Goal: Transaction & Acquisition: Purchase product/service

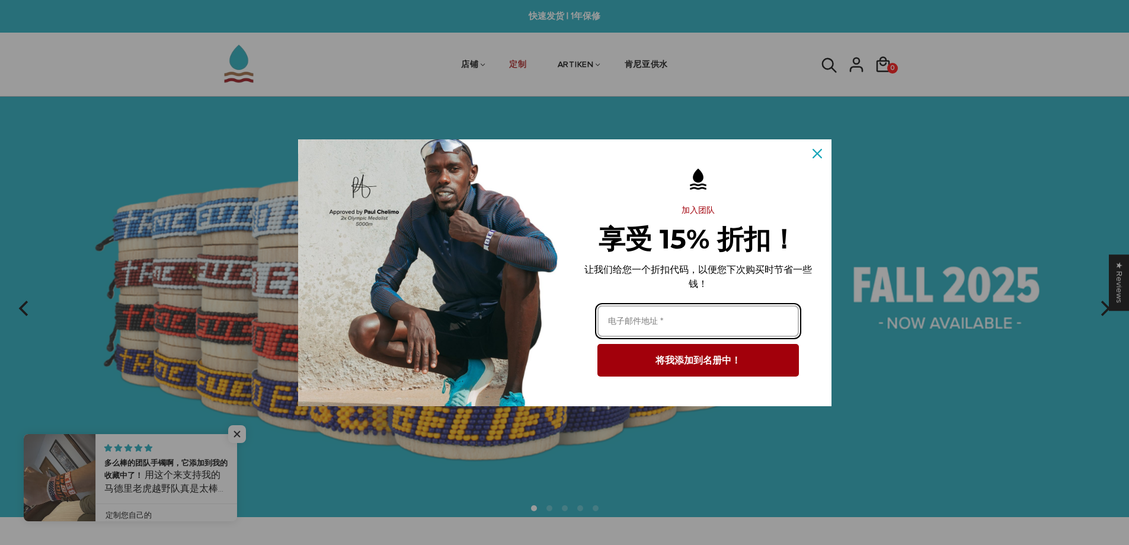
click at [695, 322] on input "电子邮件字段" at bounding box center [697, 320] width 201 height 31
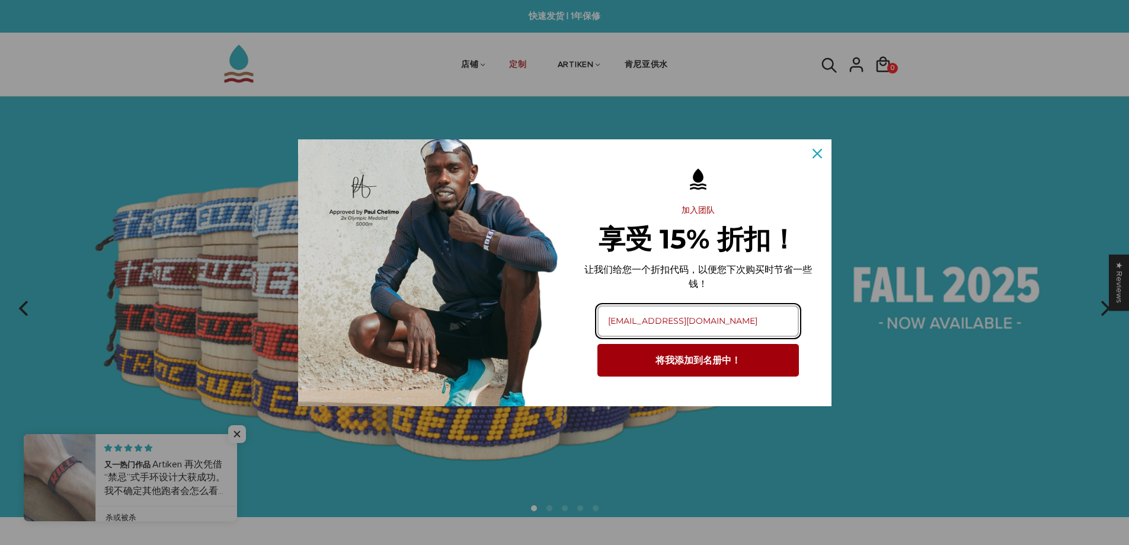
type input "icoye8@163.com"
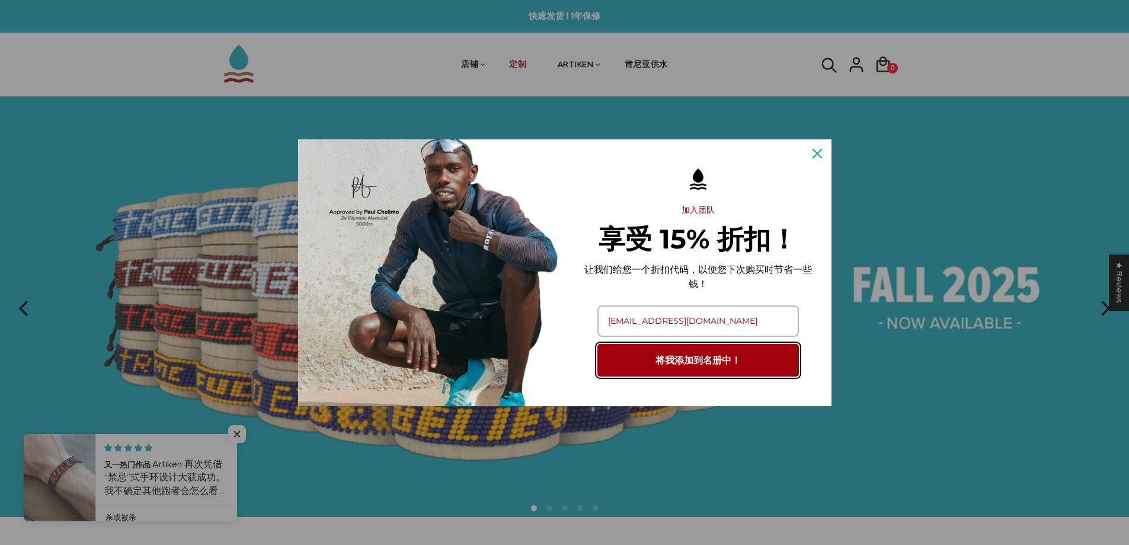
click at [702, 367] on button "将我添加到名册中！" at bounding box center [697, 360] width 201 height 33
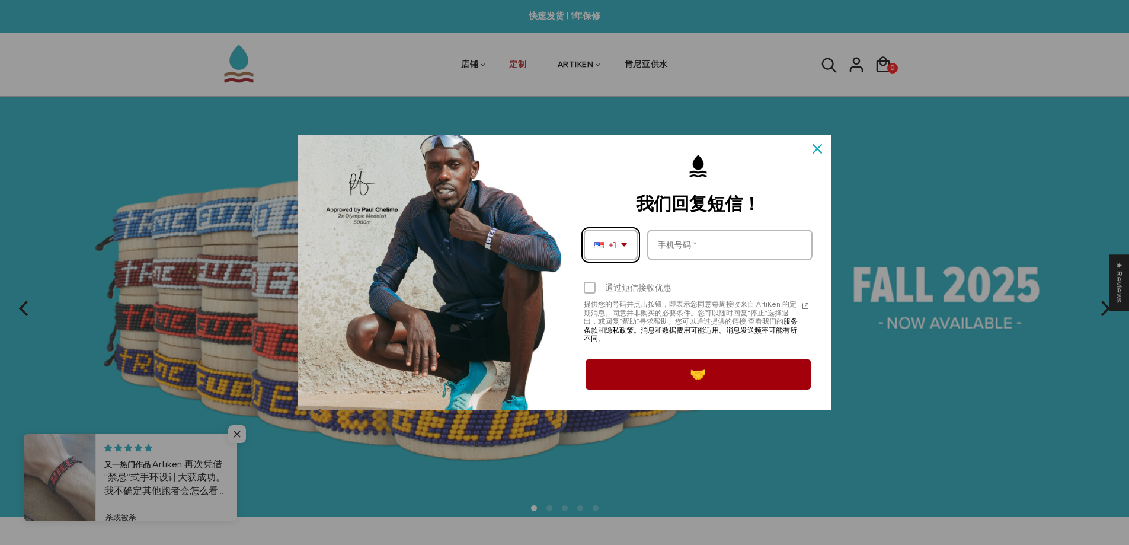
click at [626, 246] on icon "下拉箭头" at bounding box center [624, 245] width 6 height 4
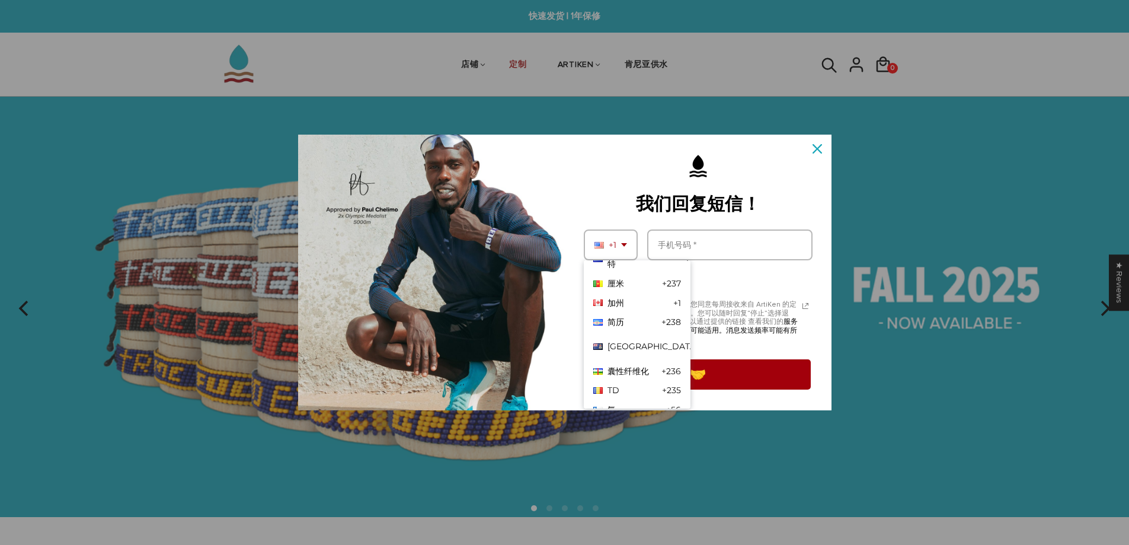
scroll to position [770, 0]
click at [633, 380] on div "中国 +86" at bounding box center [637, 370] width 107 height 20
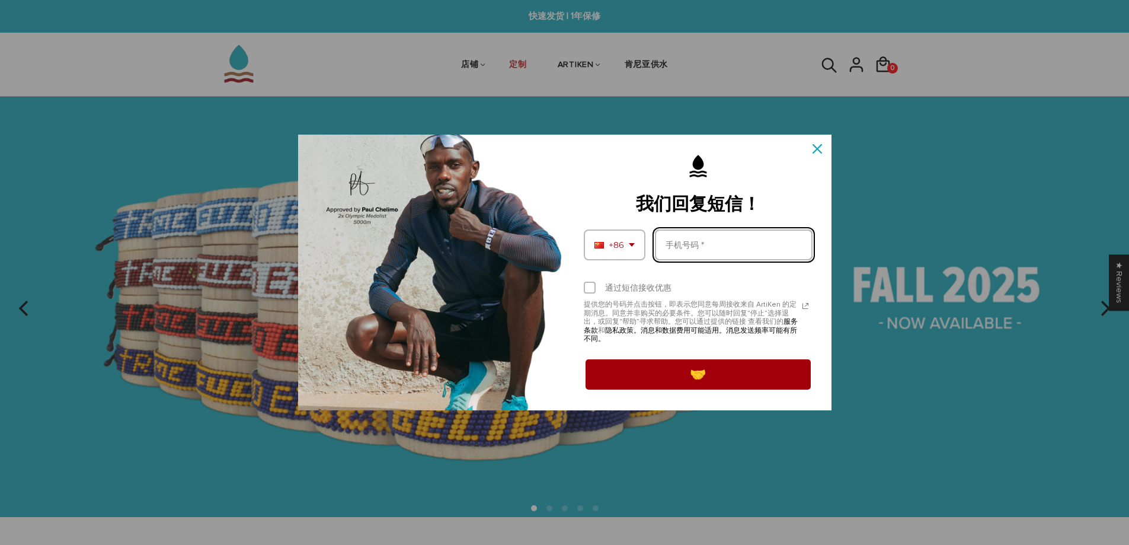
click at [711, 245] on input "电话号码字段" at bounding box center [734, 244] width 158 height 31
type input "17267081522"
click at [587, 286] on div "营销报价表" at bounding box center [590, 287] width 12 height 12
click at [587, 286] on input "通过短信接收优惠" at bounding box center [588, 289] width 8 height 8
checkbox input "true"
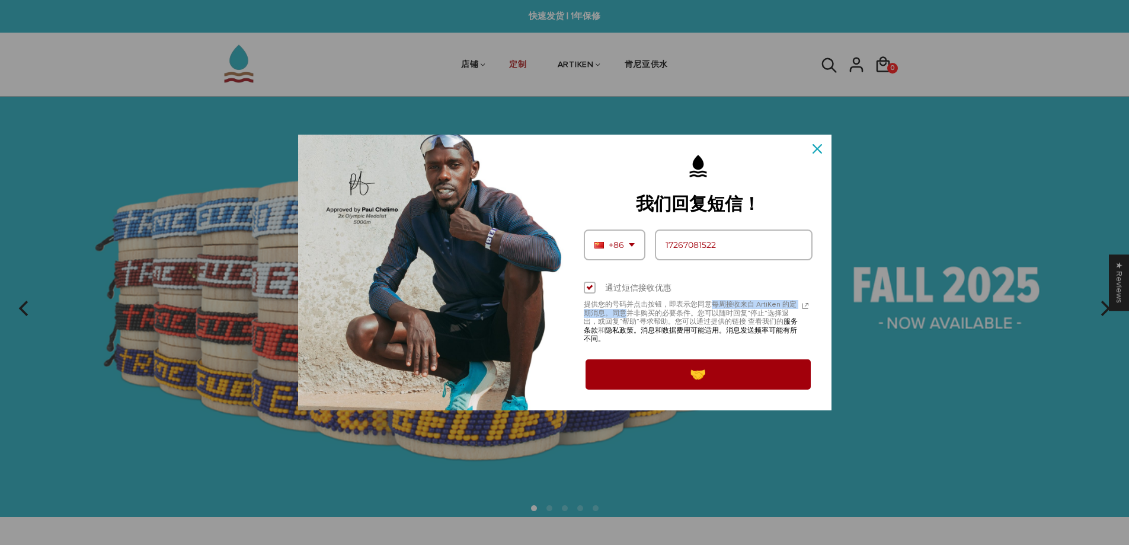
drag, startPoint x: 714, startPoint y: 304, endPoint x: 627, endPoint y: 311, distance: 87.4
click at [627, 311] on font "提供您的号码并点击按钮，即表示您同意每周接收来自 ArtiKen 的定期消息。同意并非购买的必要条件。您可以随时回复“停止”选择退出，或回复“帮助”寻求帮助。…" at bounding box center [690, 313] width 213 height 26
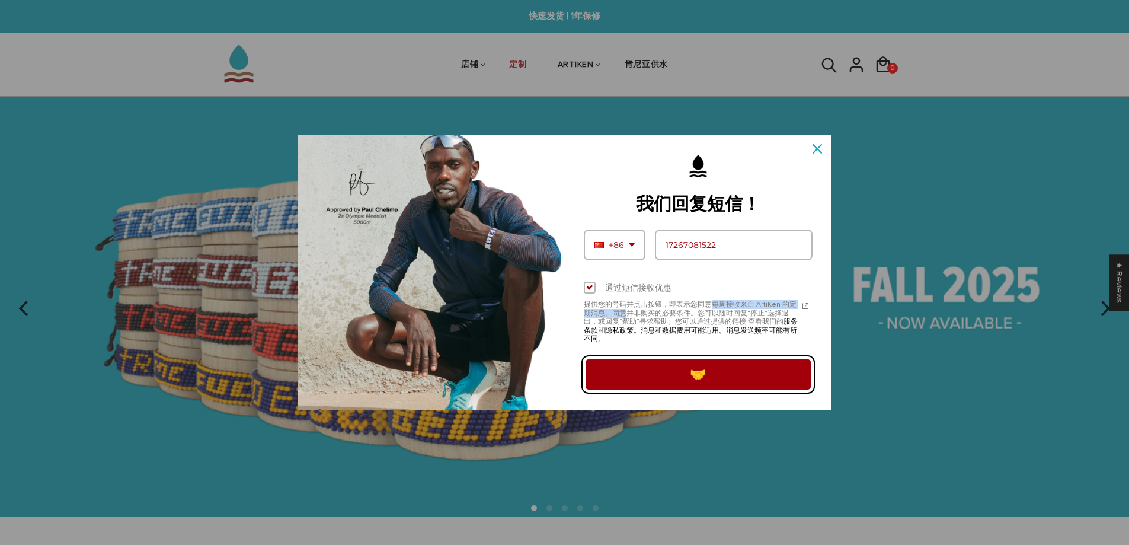
click at [702, 376] on font "🤝" at bounding box center [698, 374] width 16 height 16
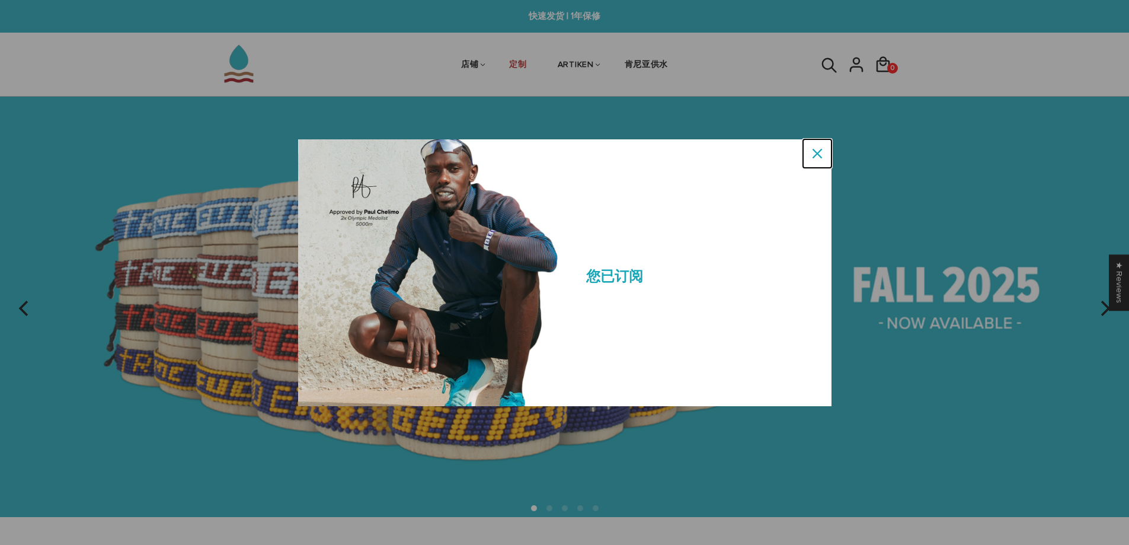
click at [814, 152] on icon "关闭图标" at bounding box center [816, 153] width 9 height 9
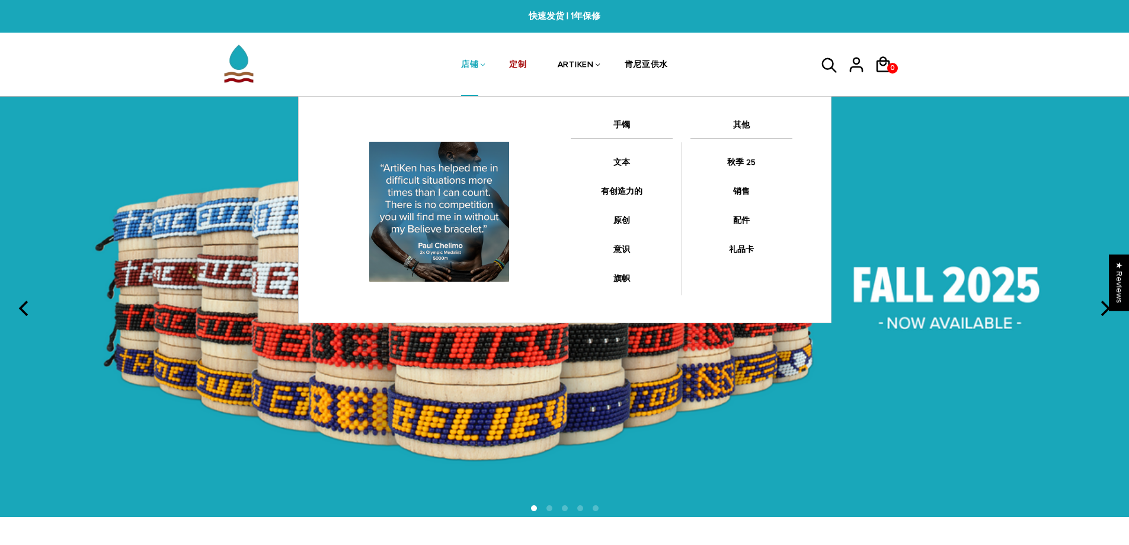
click at [466, 68] on font "店铺" at bounding box center [469, 64] width 17 height 10
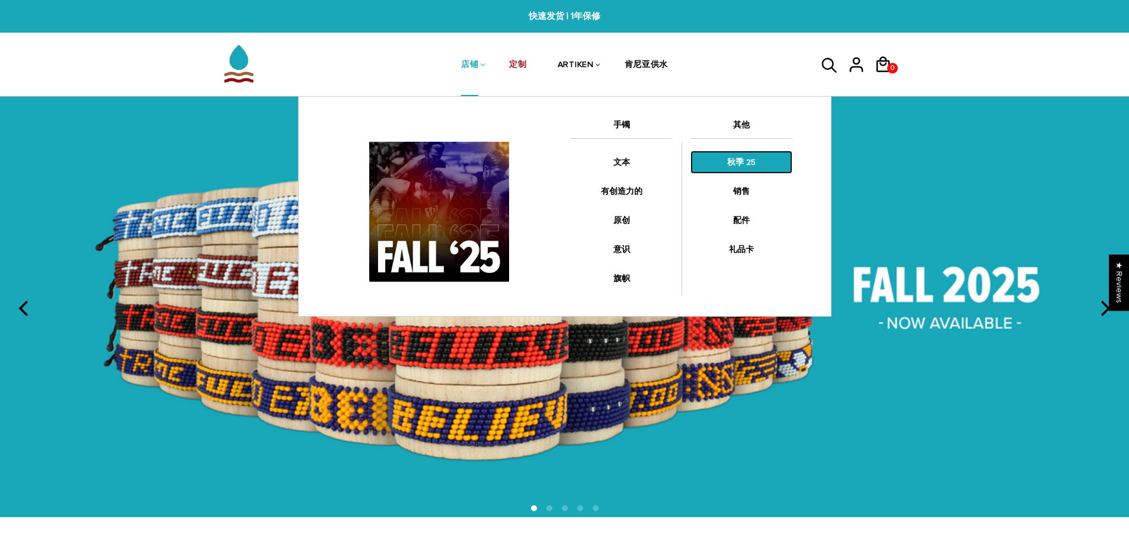
click at [742, 164] on font "秋季 25" at bounding box center [741, 162] width 28 height 10
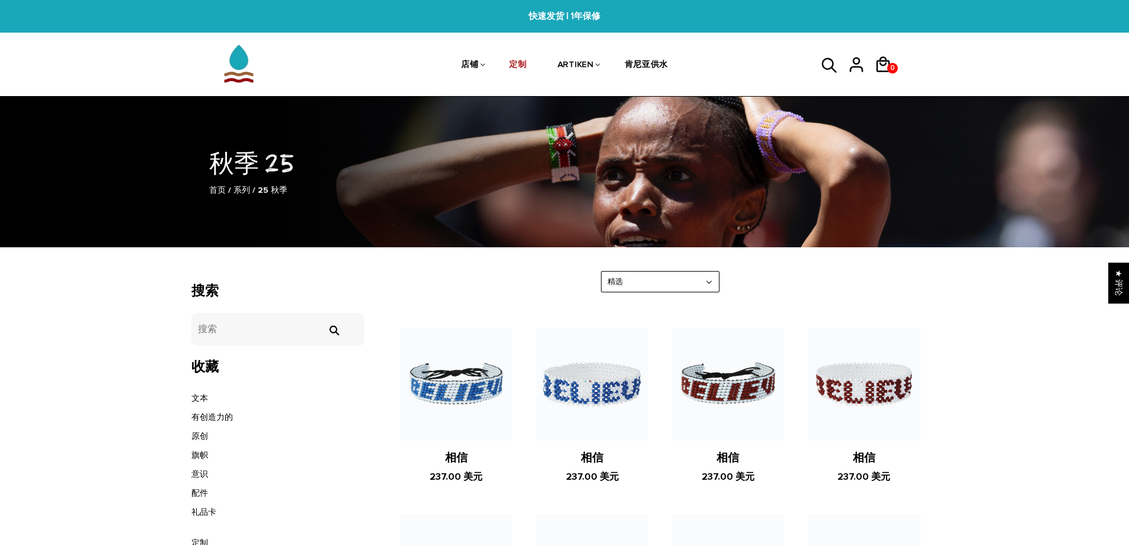
scroll to position [178, 0]
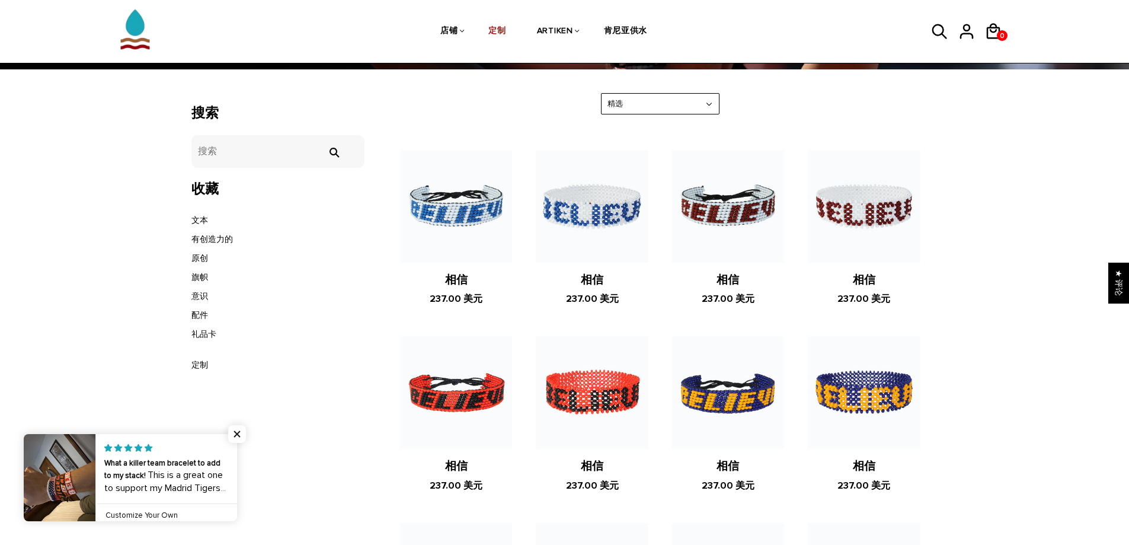
click at [665, 104] on select "精选 最畅销 $ 从低到高 $ 从高到低 南非 亚利桑那州 从最旧到最新 从最新到最旧" at bounding box center [659, 104] width 117 height 21
select select "price-ascending"
click at [601, 94] on select "精选 最畅销 $ 从低到高 $ 从高到低 南非 亚利桑那州 从最旧到最新 从最新到最旧" at bounding box center [659, 104] width 117 height 21
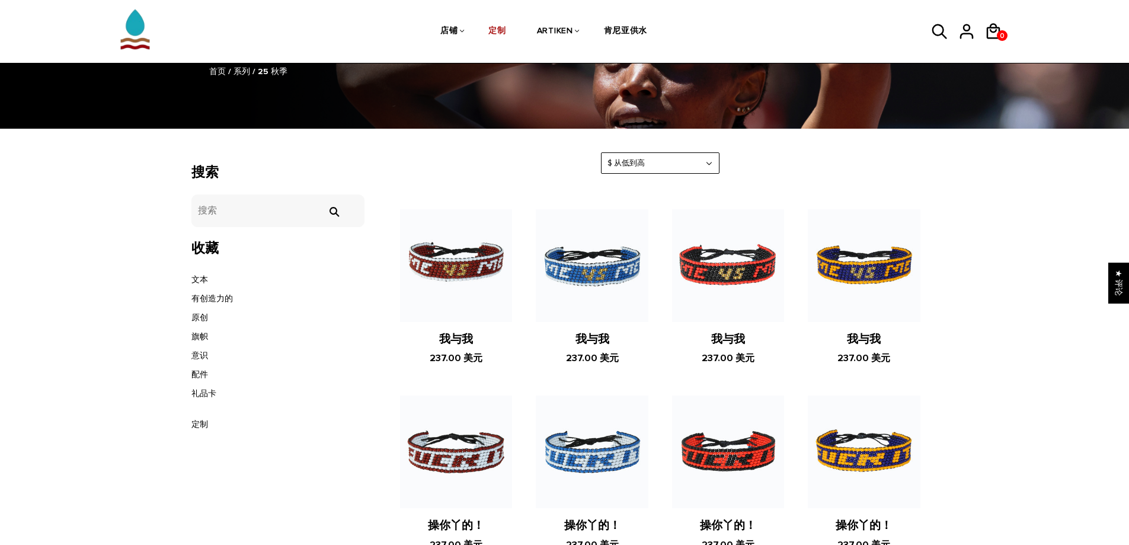
scroll to position [178, 0]
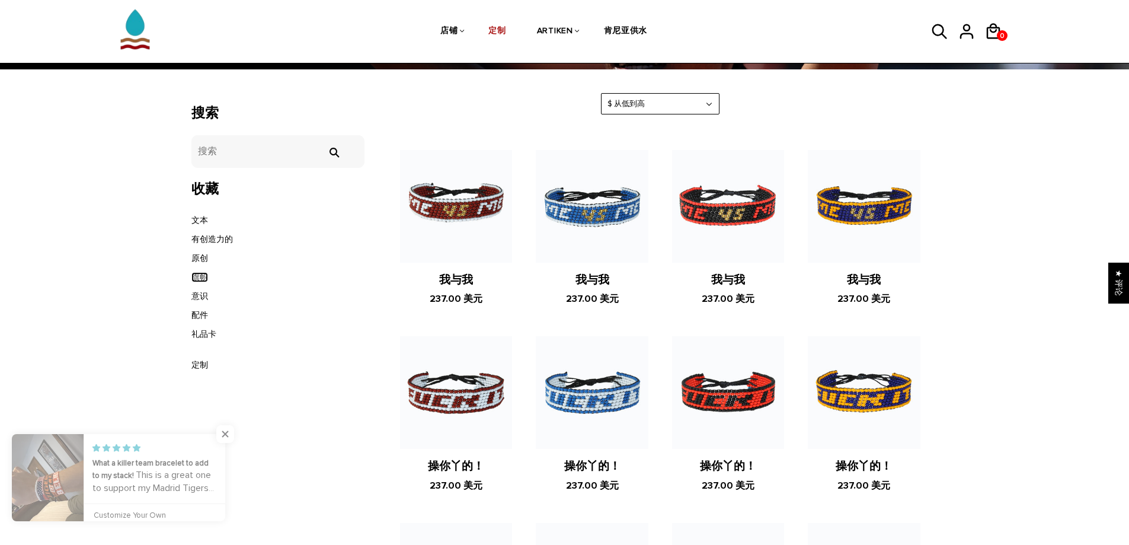
click at [207, 278] on font "旗帜" at bounding box center [199, 277] width 17 height 10
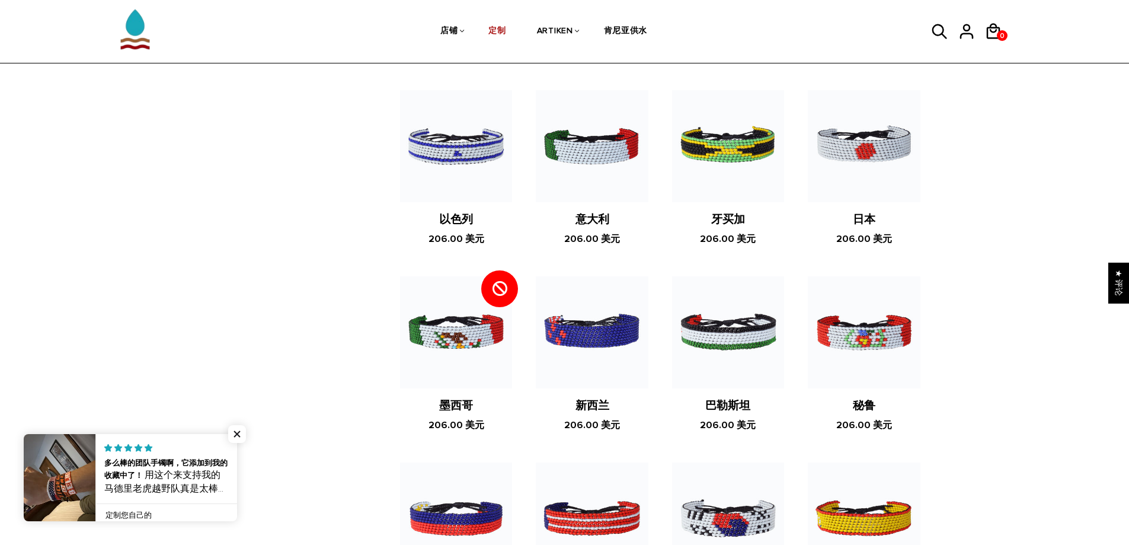
scroll to position [2192, 0]
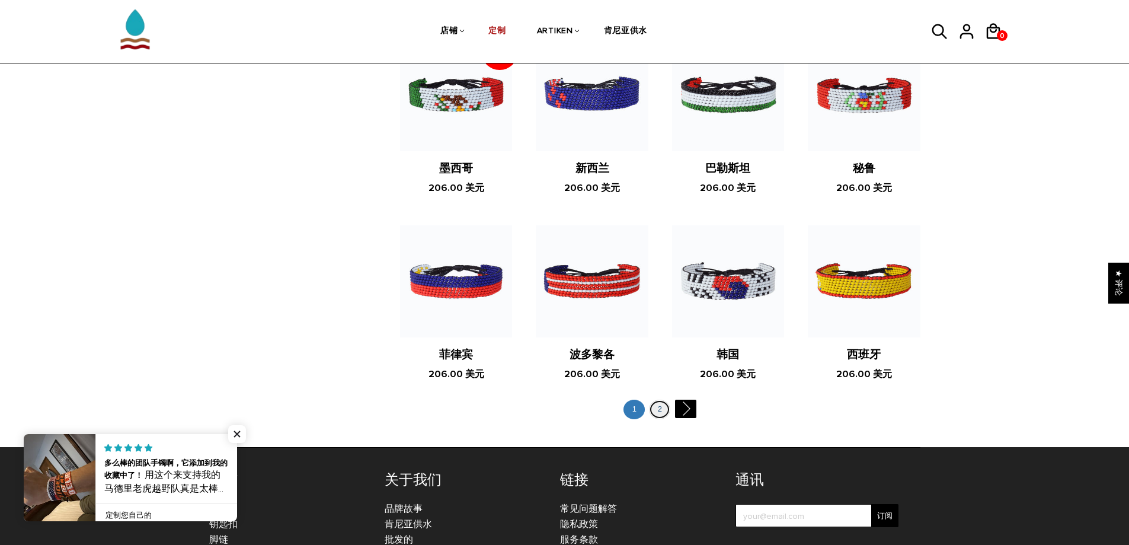
click at [662, 404] on font "2" at bounding box center [660, 408] width 4 height 9
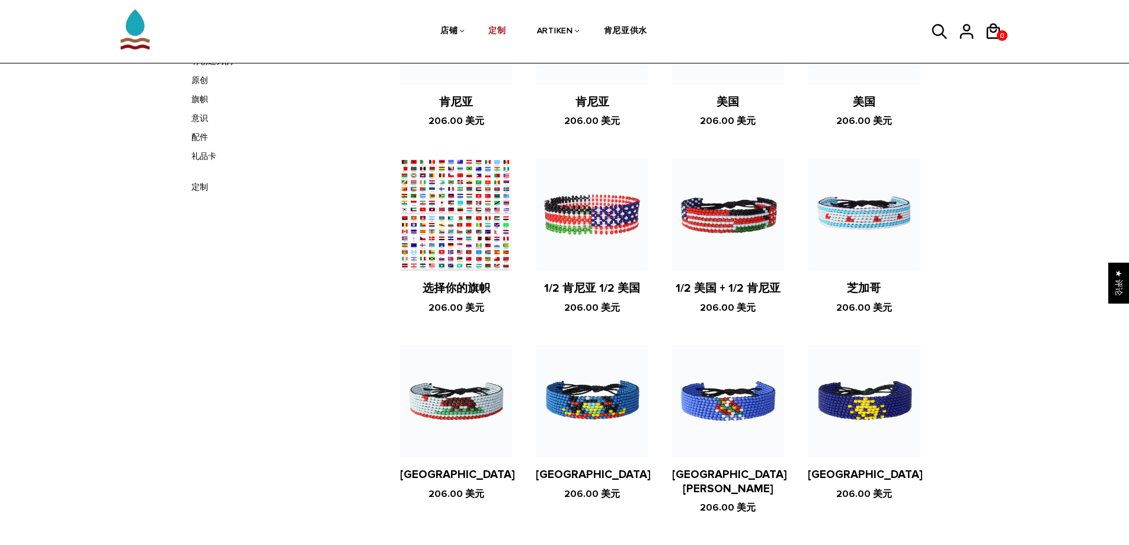
scroll to position [119, 0]
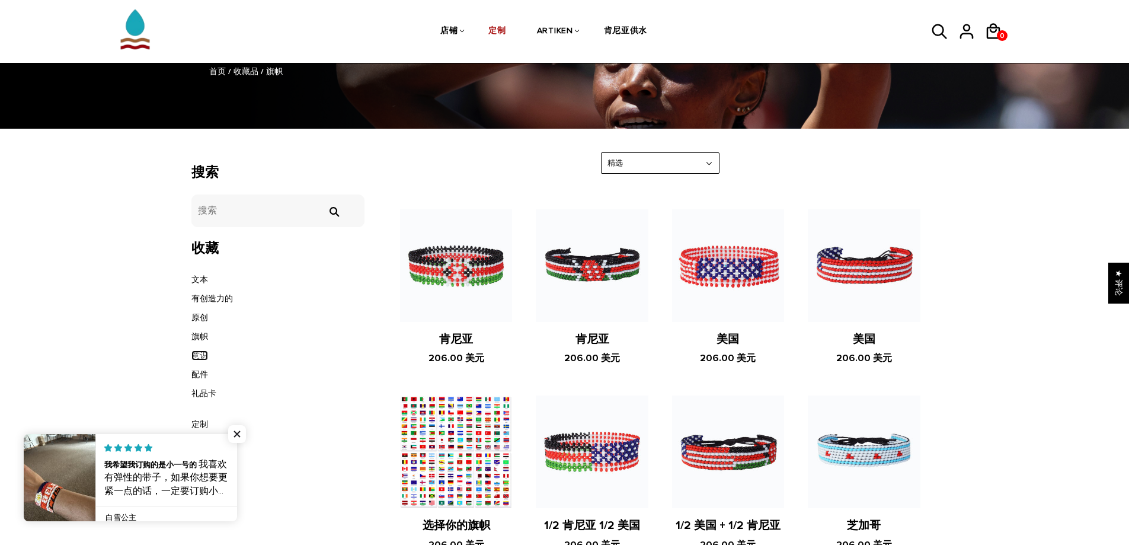
click at [205, 356] on font "意识" at bounding box center [199, 355] width 17 height 10
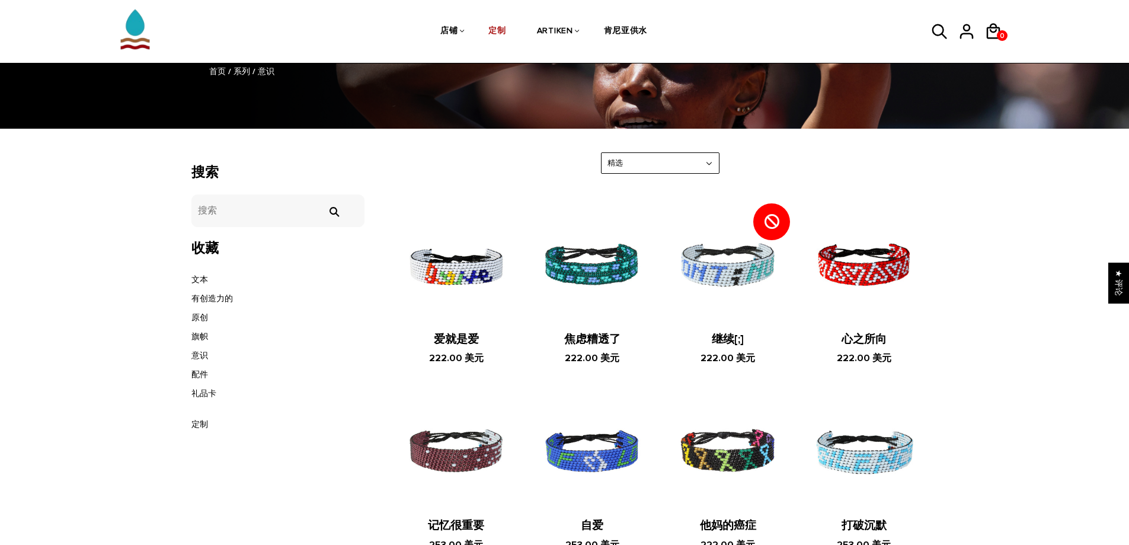
scroll to position [178, 0]
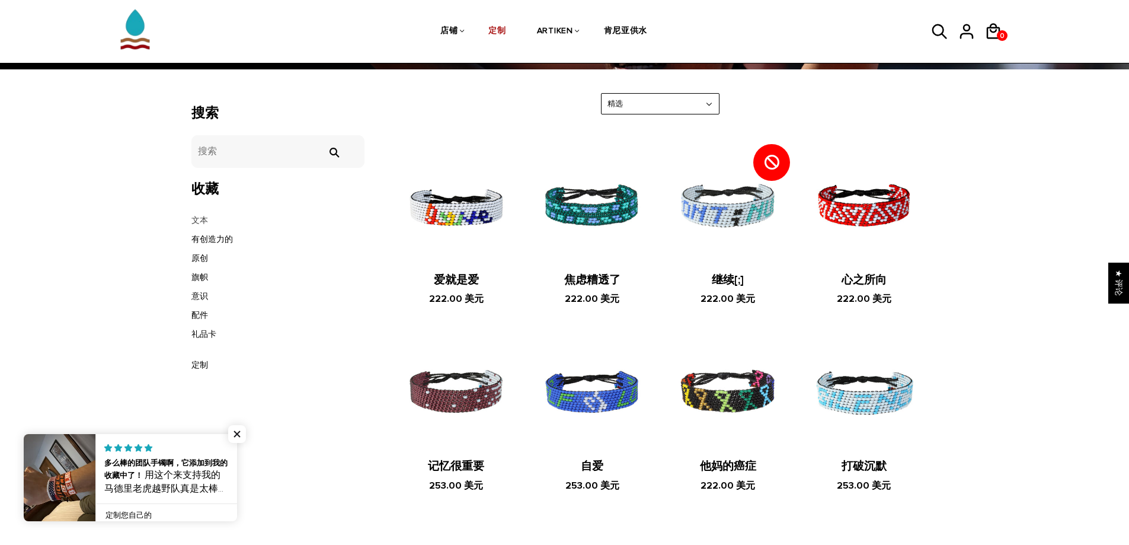
click at [209, 222] on li "文本" at bounding box center [278, 220] width 174 height 19
click at [201, 220] on font "文本" at bounding box center [199, 220] width 17 height 10
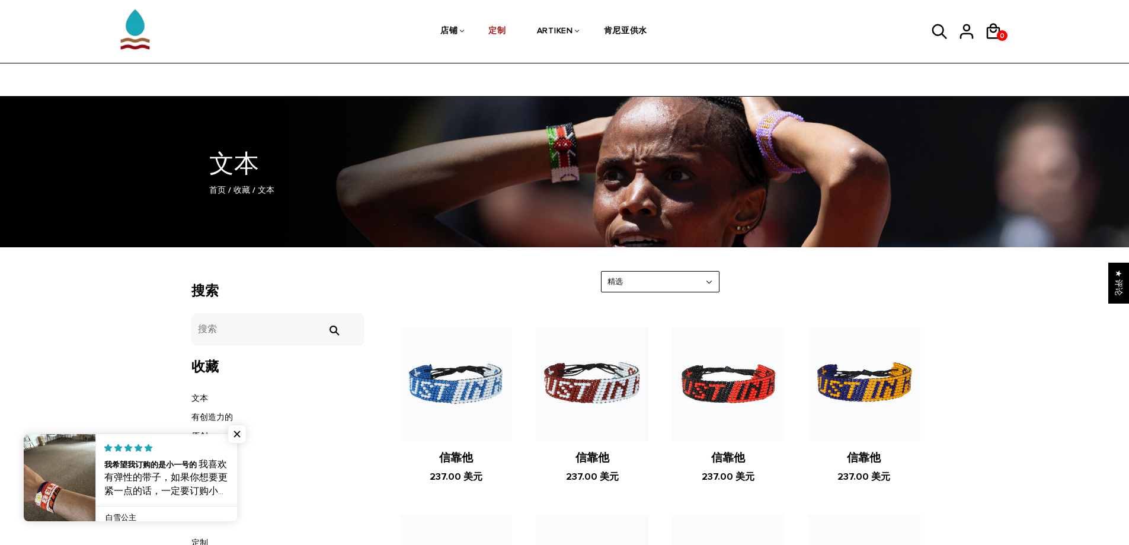
scroll to position [59, 0]
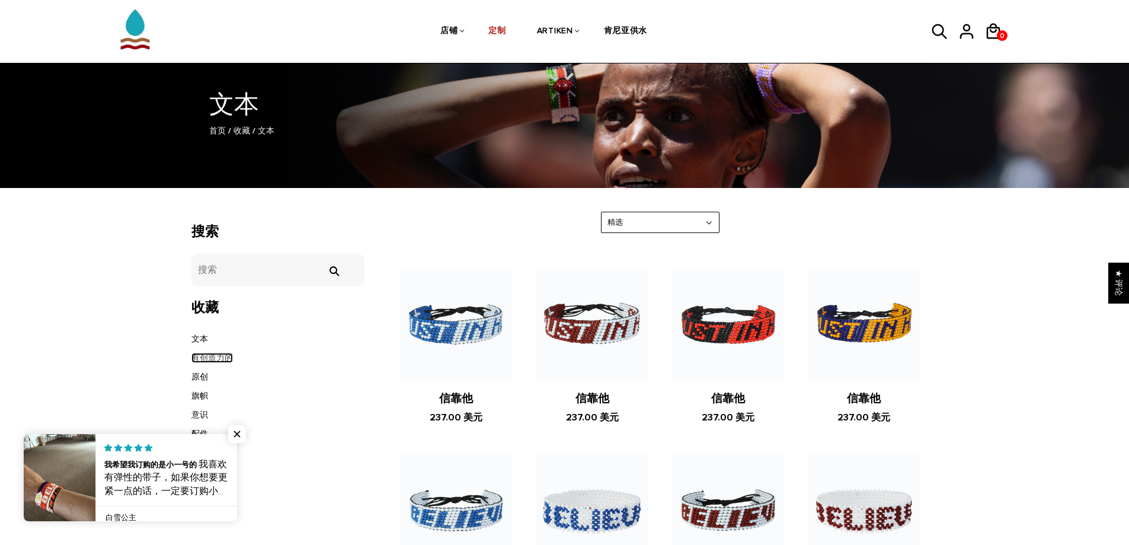
click at [212, 361] on font "有创造力的" at bounding box center [211, 358] width 41 height 10
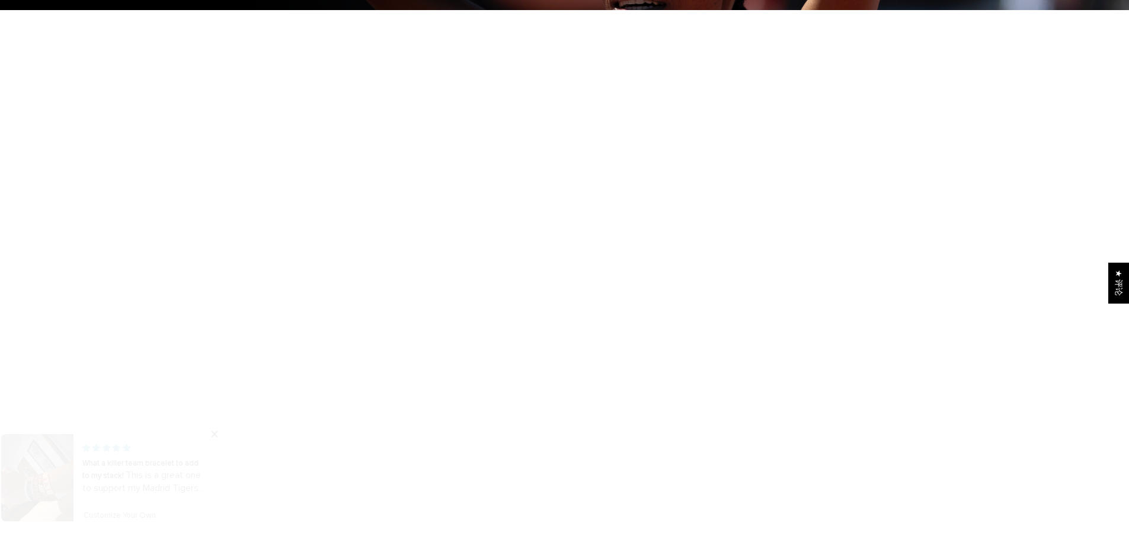
scroll to position [296, 0]
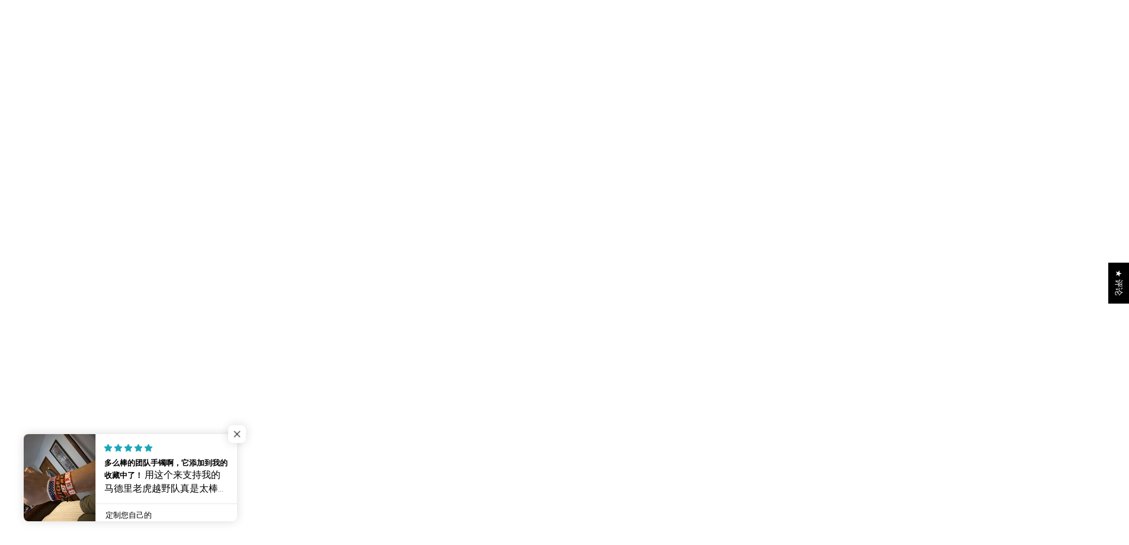
click at [228, 431] on span "关闭弹出窗口小部件" at bounding box center [237, 434] width 18 height 18
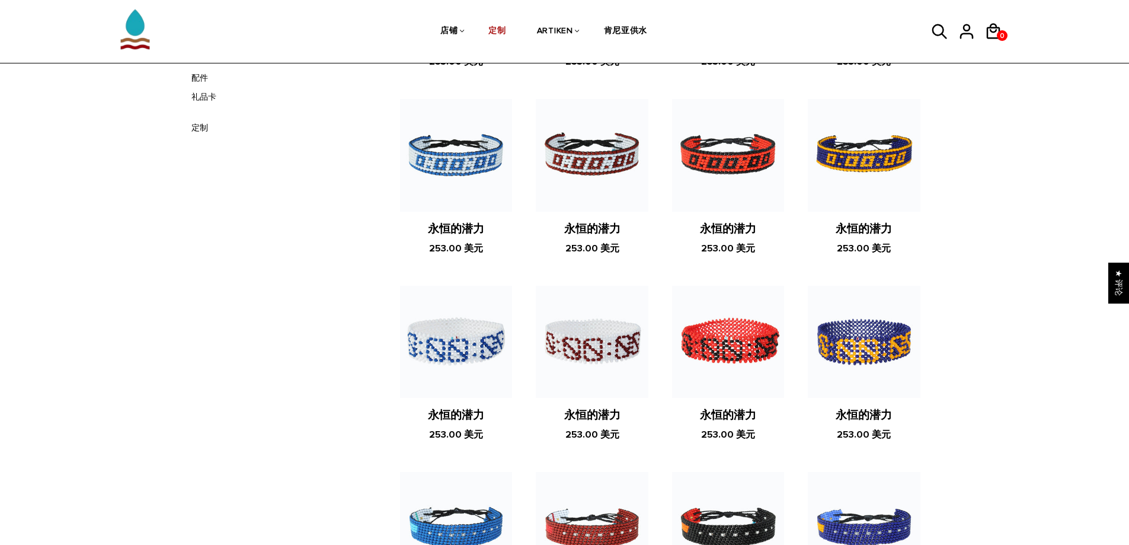
scroll to position [119, 0]
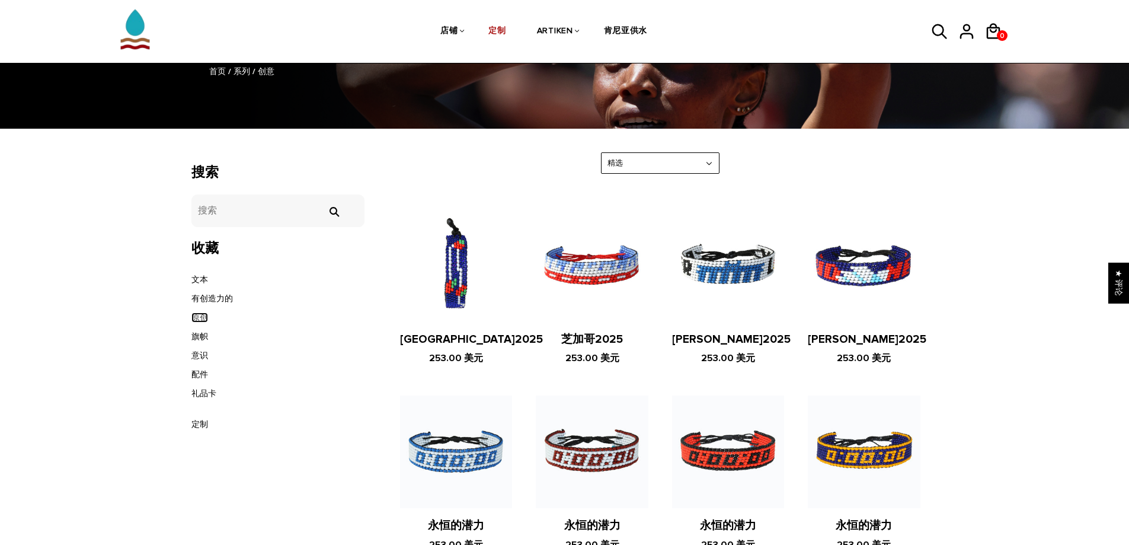
click at [198, 318] on font "原创" at bounding box center [199, 317] width 17 height 10
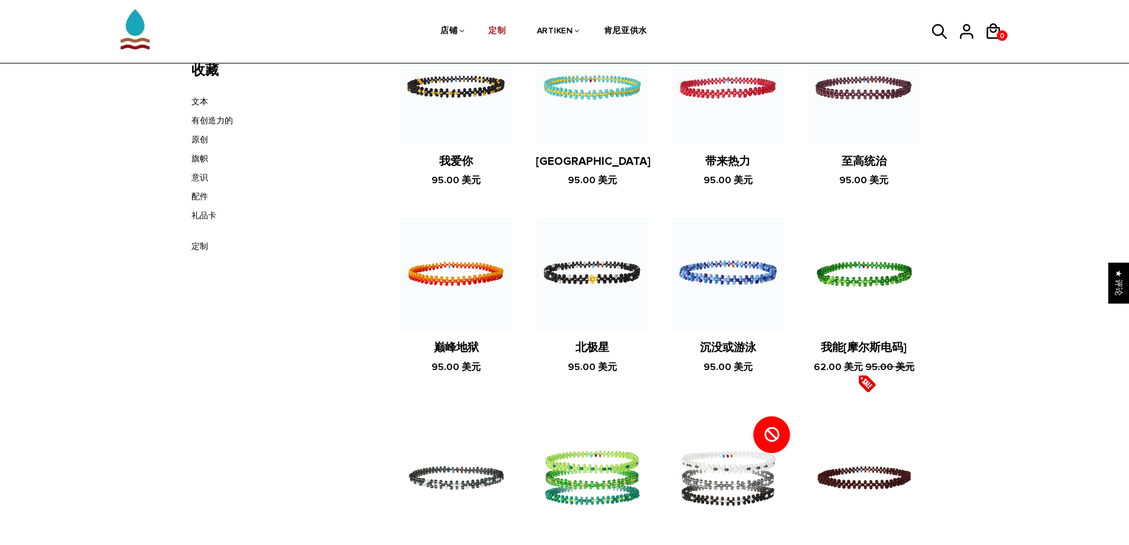
scroll to position [59, 0]
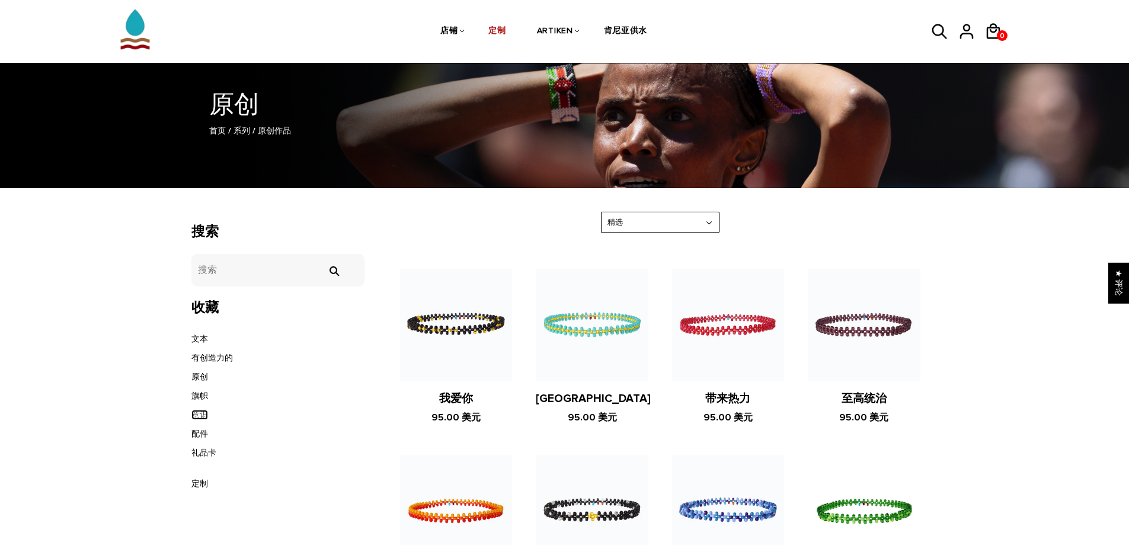
click at [200, 414] on font "意识" at bounding box center [199, 414] width 17 height 10
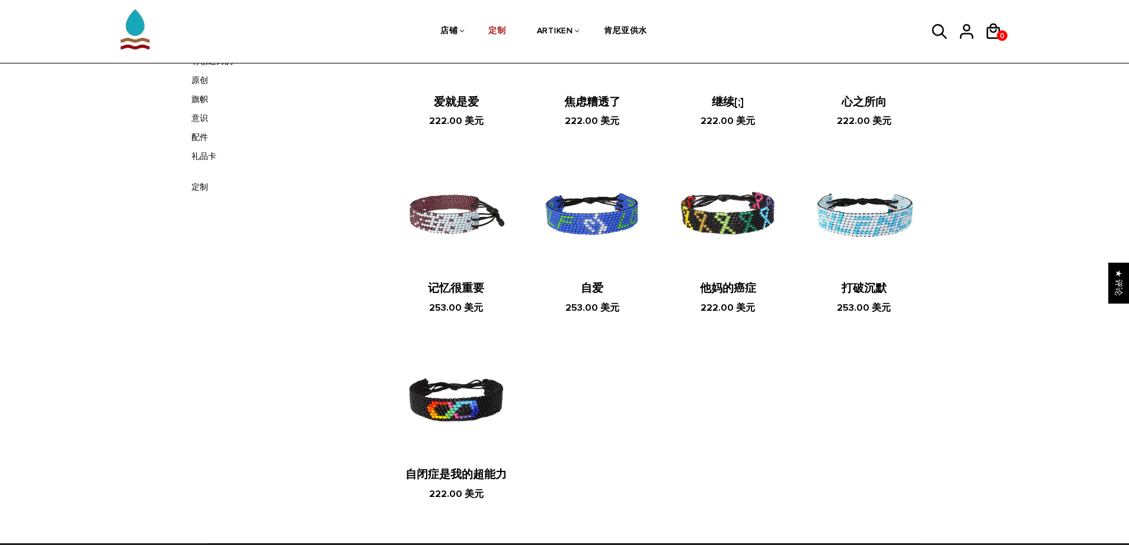
scroll to position [178, 0]
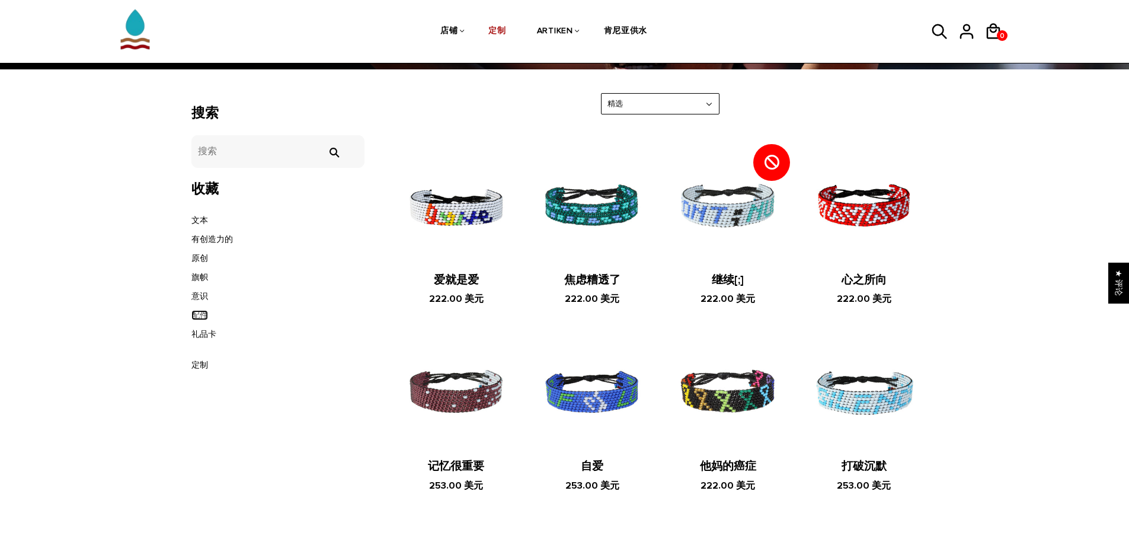
click at [201, 314] on font "配件" at bounding box center [199, 315] width 17 height 10
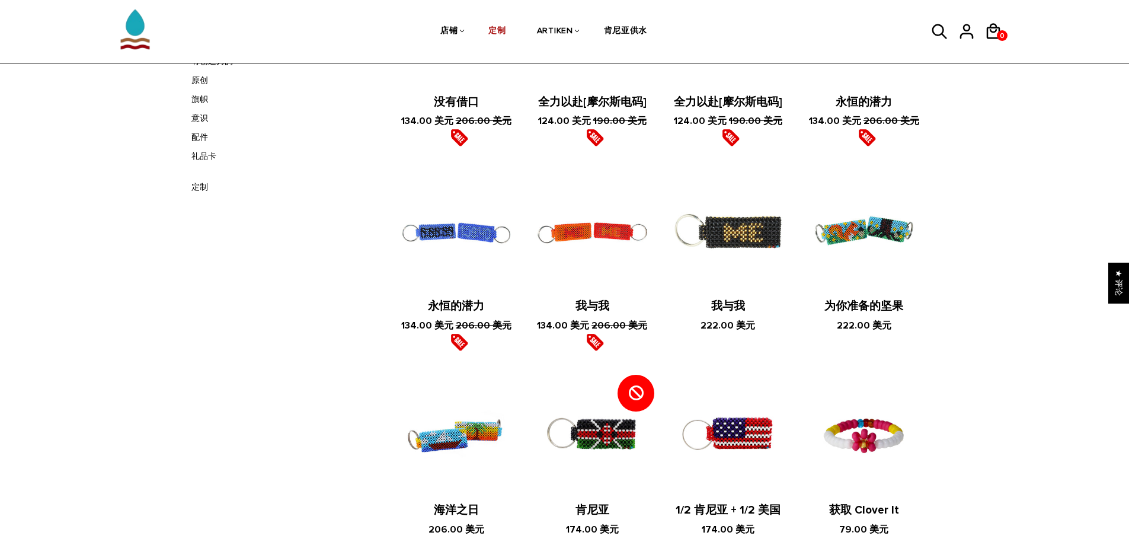
scroll to position [296, 0]
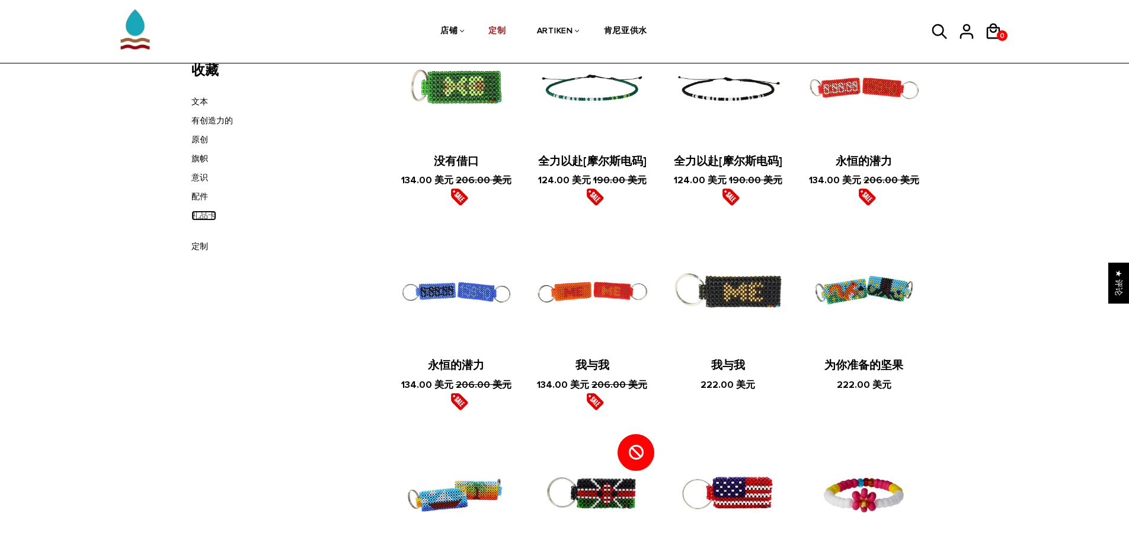
click at [204, 214] on font "礼品卡" at bounding box center [203, 215] width 25 height 10
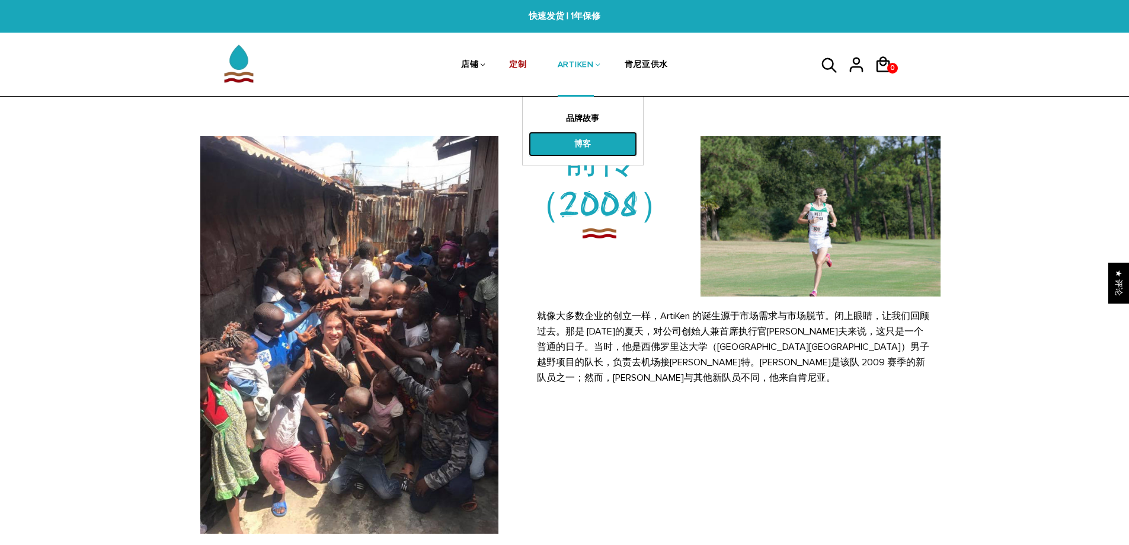
click at [601, 142] on link "博客" at bounding box center [583, 144] width 108 height 25
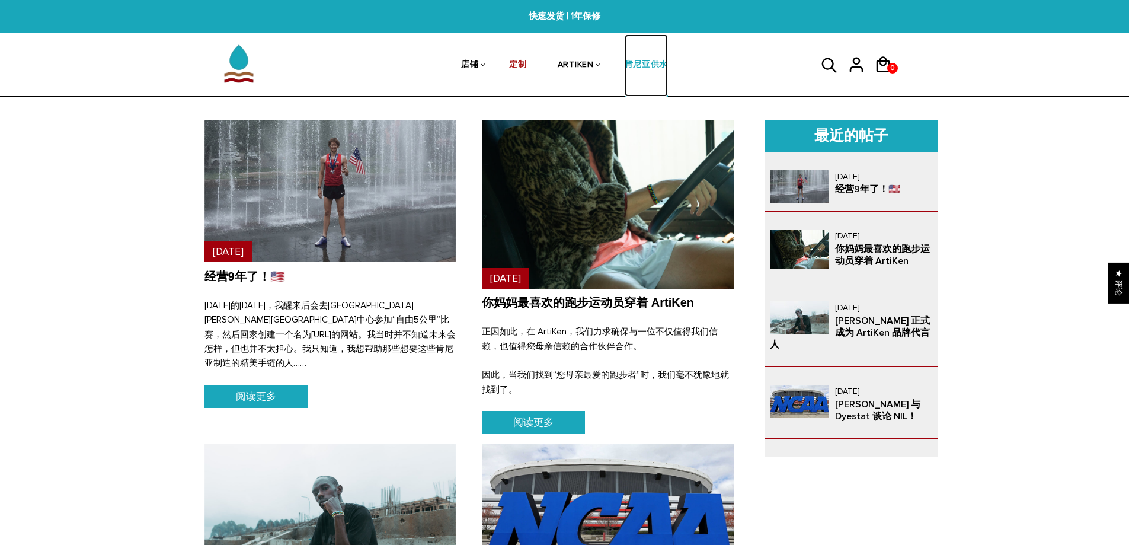
click at [655, 63] on font "肯尼亚供水" at bounding box center [647, 64] width 44 height 10
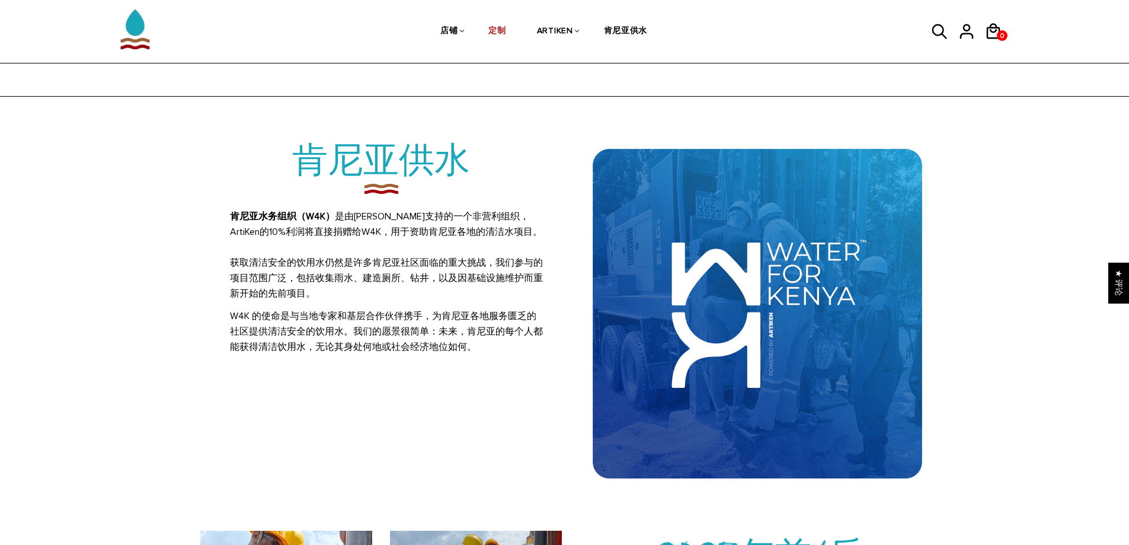
scroll to position [296, 0]
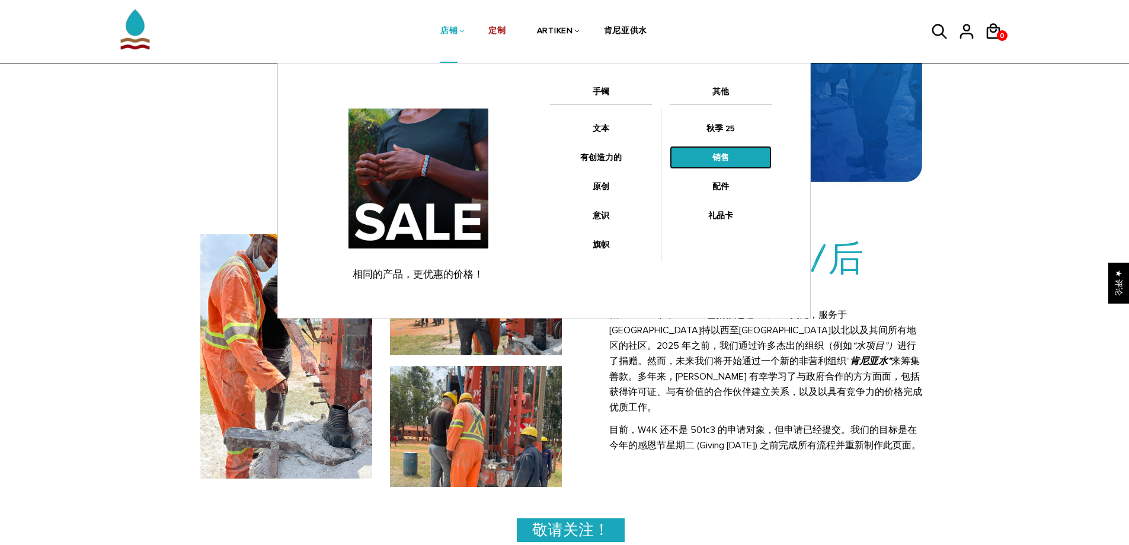
click at [729, 149] on link "销售" at bounding box center [721, 157] width 102 height 23
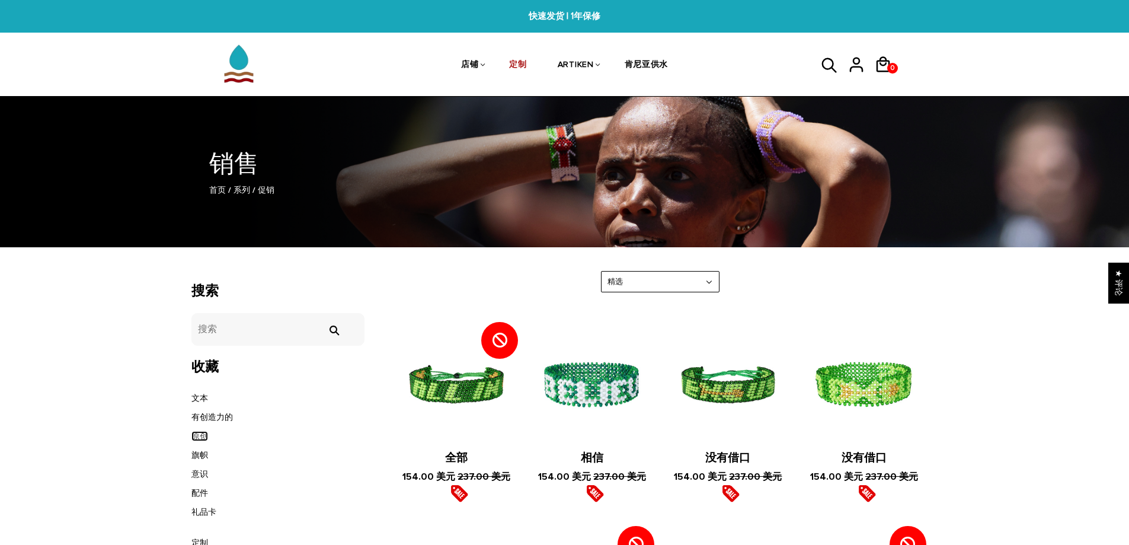
click at [203, 438] on font "原创" at bounding box center [199, 436] width 17 height 10
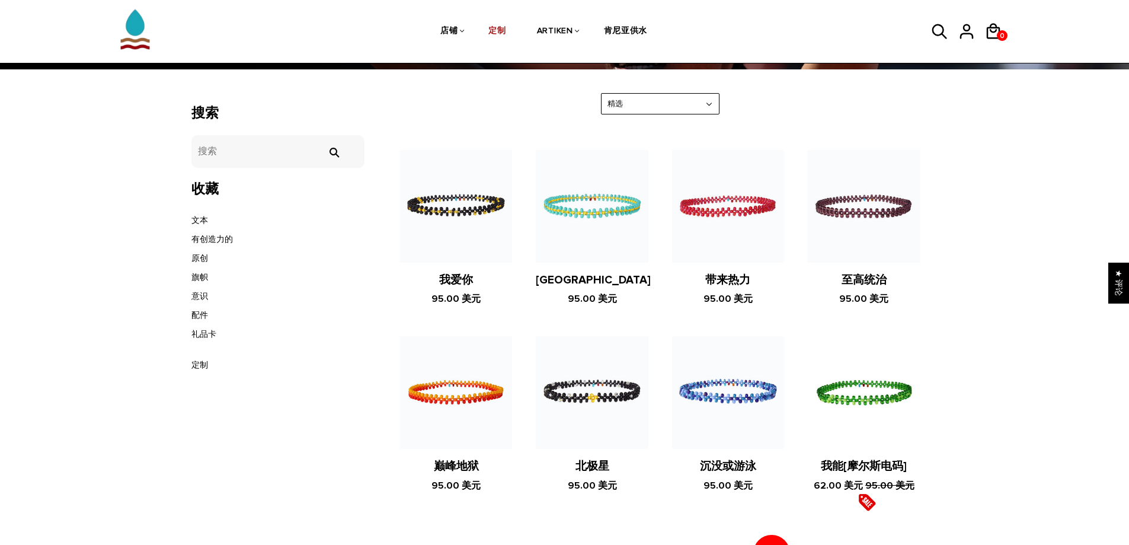
scroll to position [59, 0]
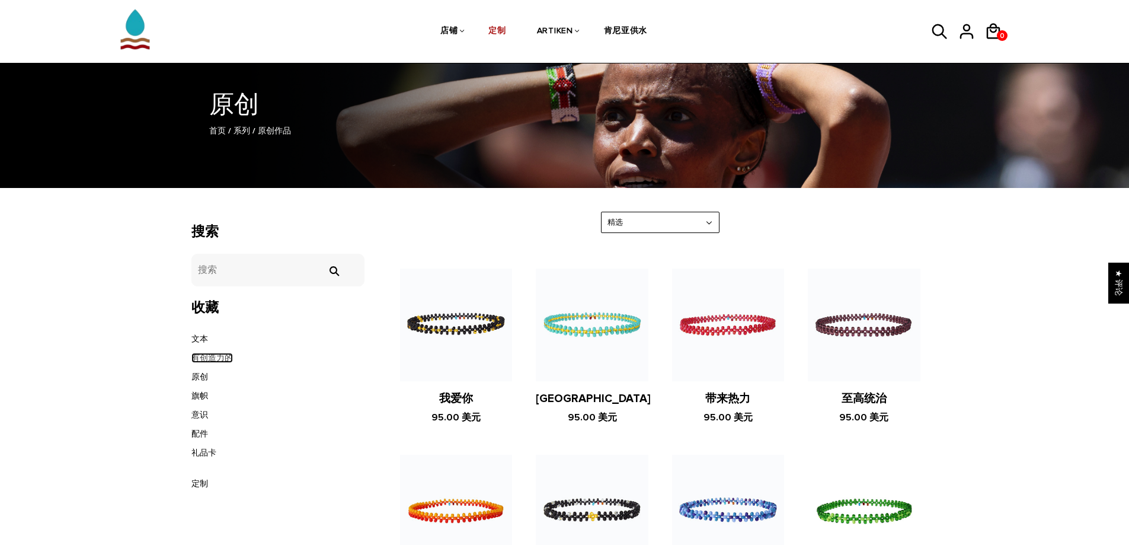
click at [225, 358] on font "有创造力的" at bounding box center [211, 358] width 41 height 10
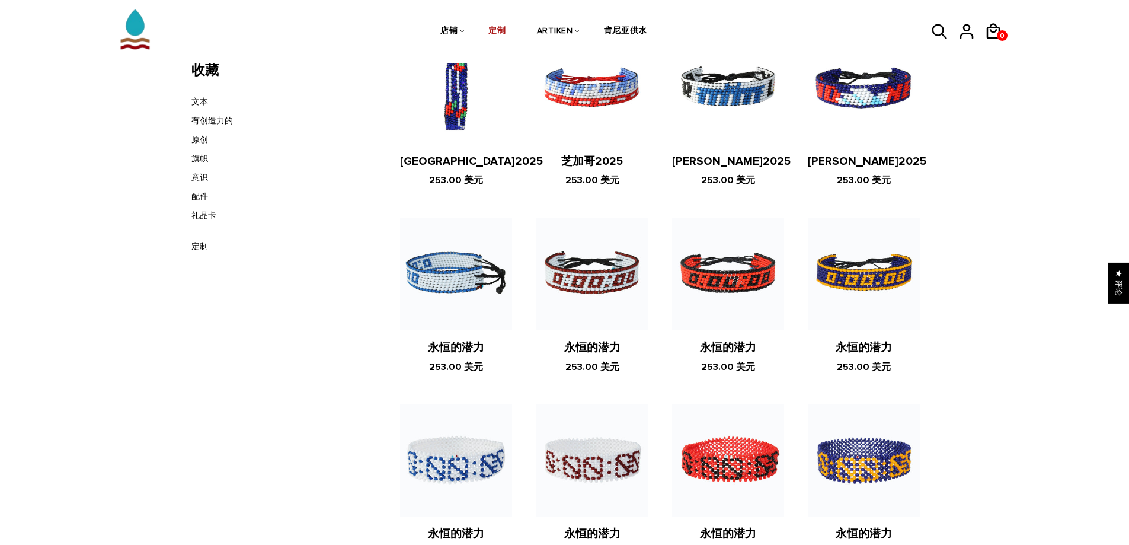
scroll to position [178, 0]
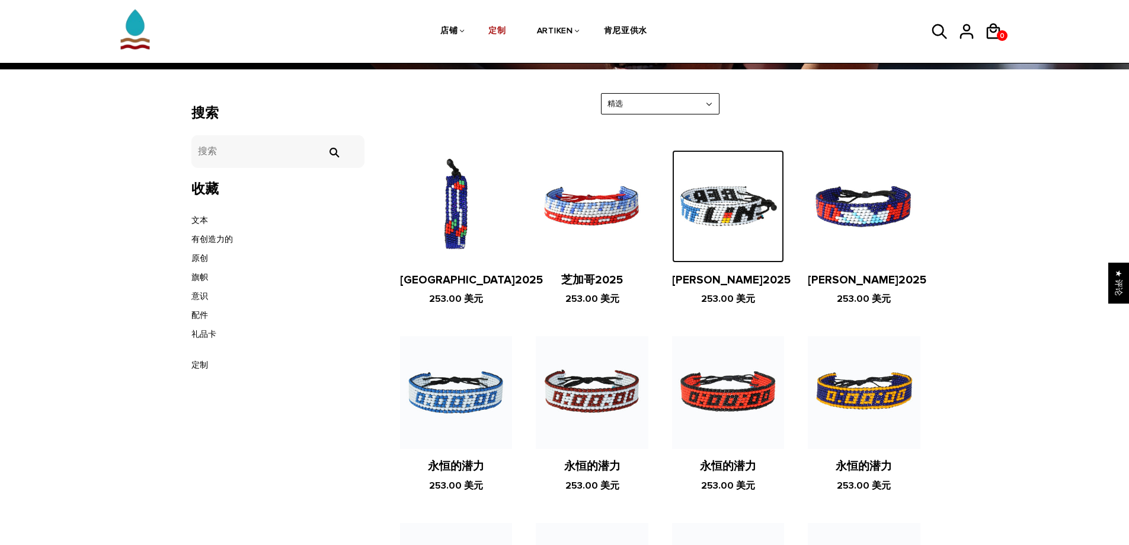
click at [729, 245] on img at bounding box center [728, 206] width 112 height 112
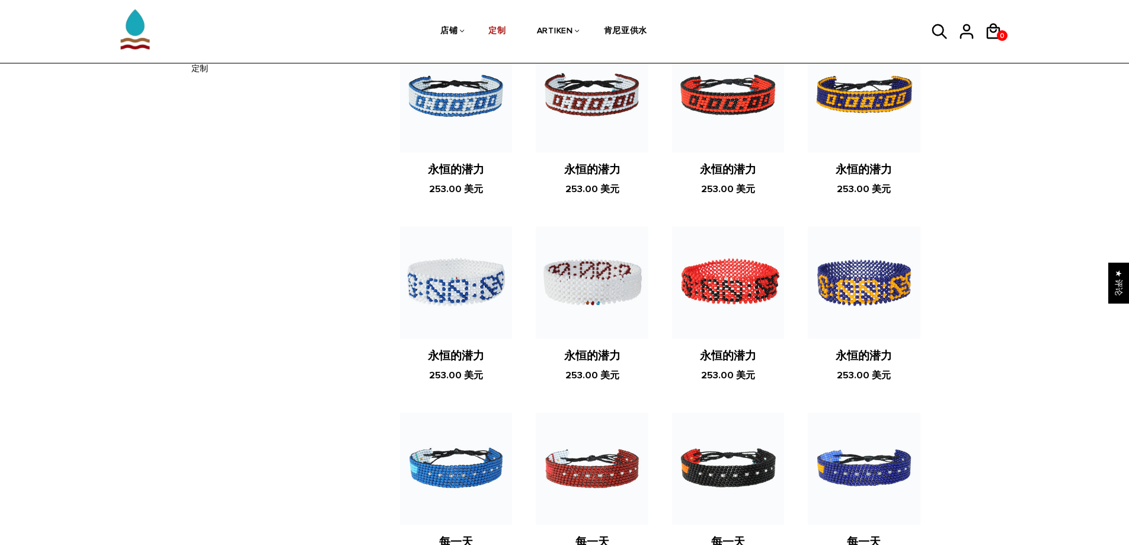
scroll to position [237, 0]
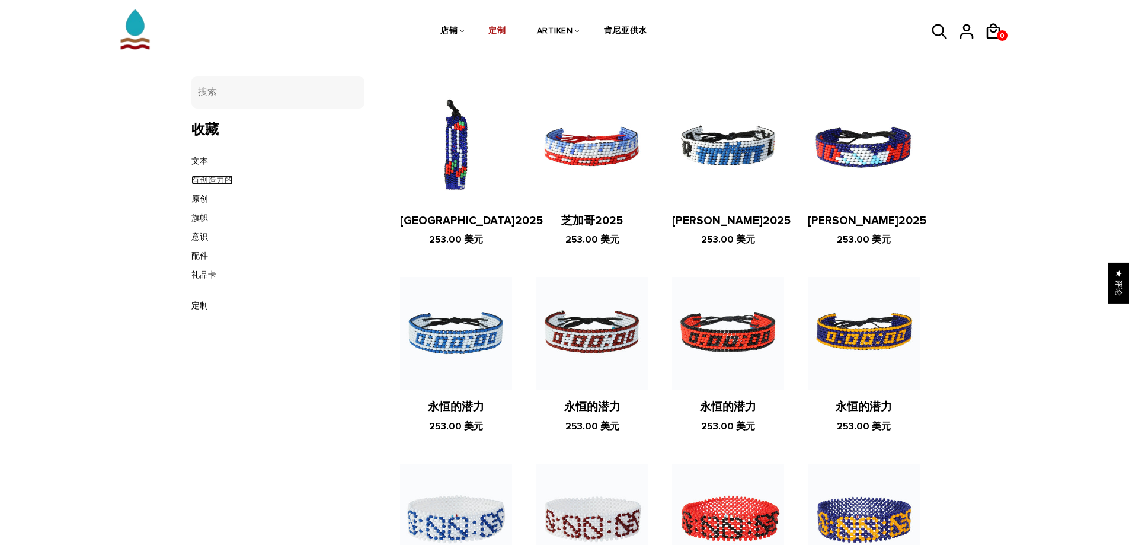
click at [226, 175] on font "有创造力的" at bounding box center [211, 180] width 41 height 10
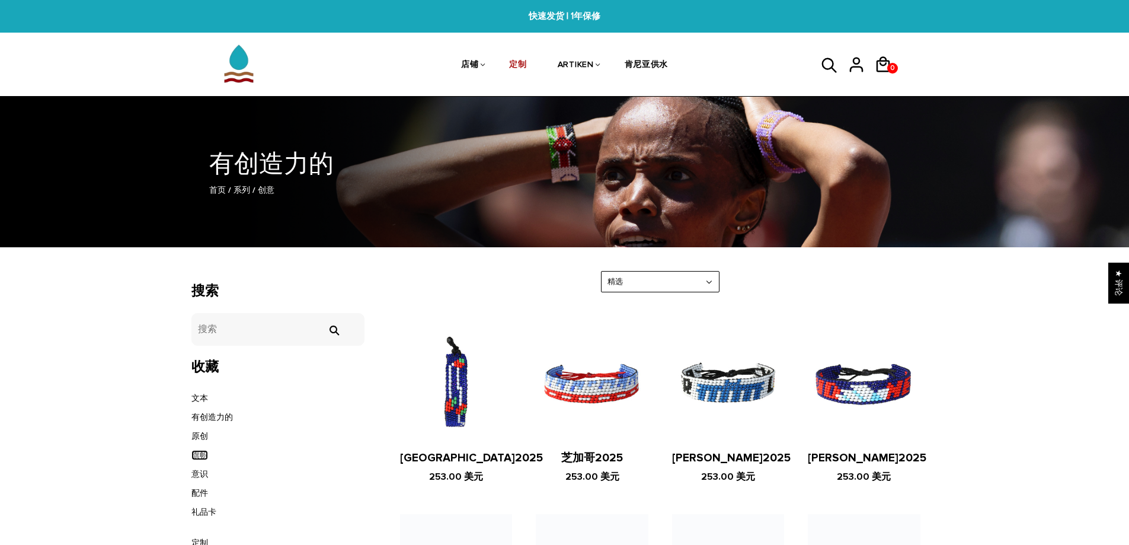
click at [203, 457] on font "旗帜" at bounding box center [199, 455] width 17 height 10
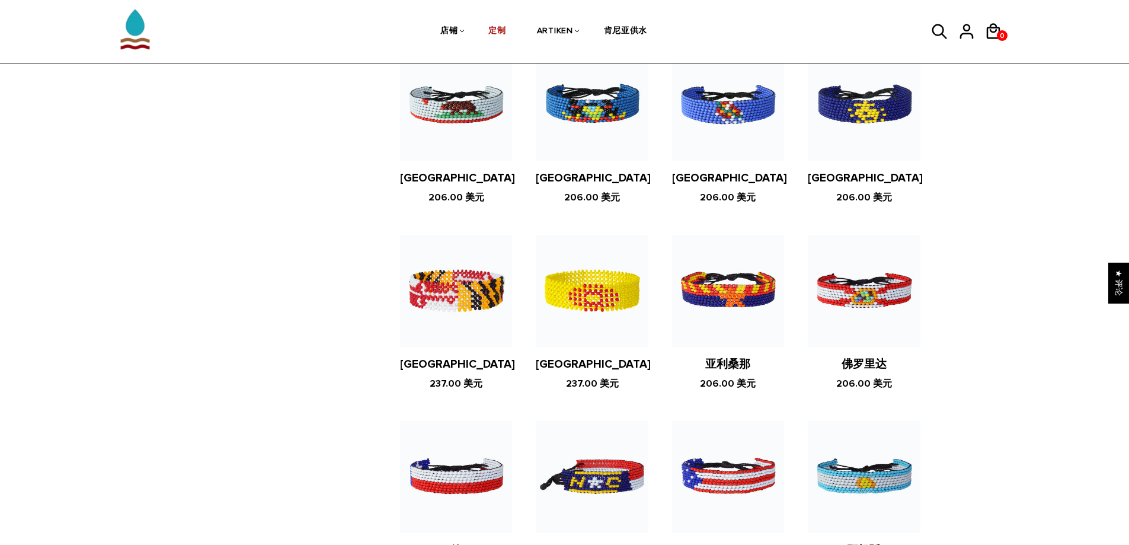
scroll to position [474, 0]
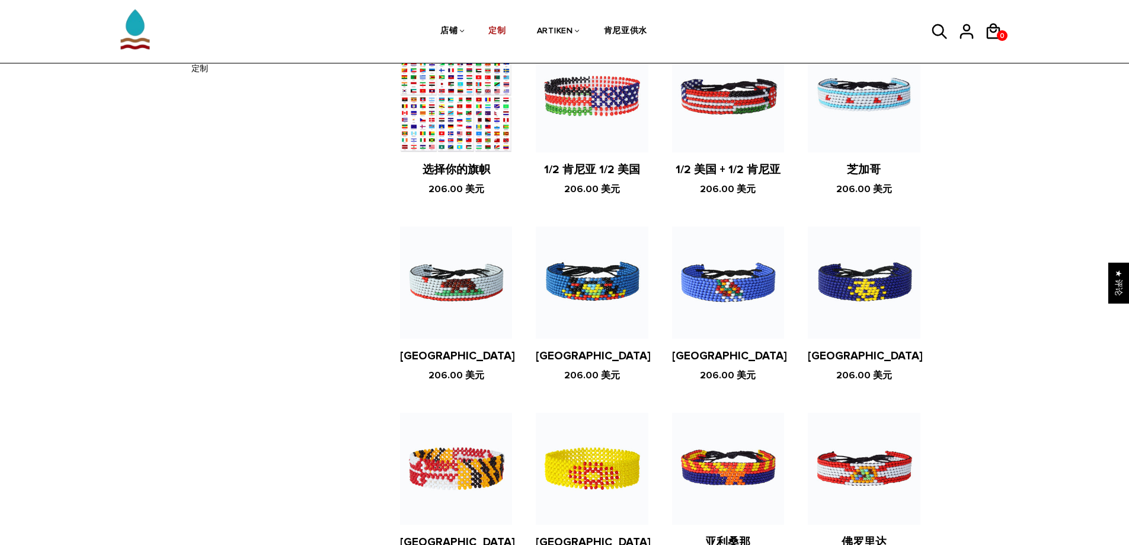
click at [457, 125] on figure at bounding box center [456, 96] width 112 height 112
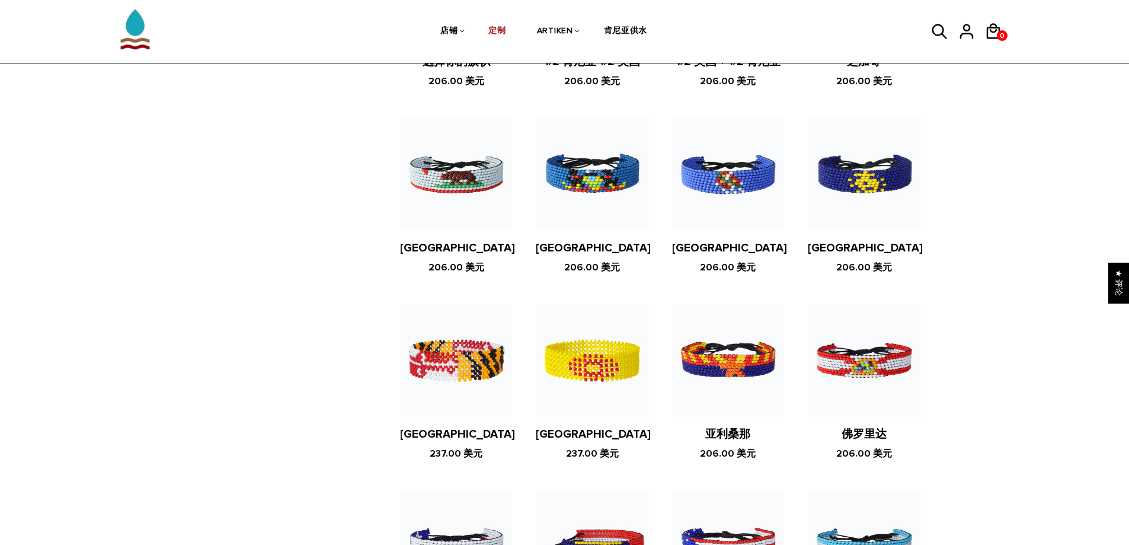
scroll to position [167, 0]
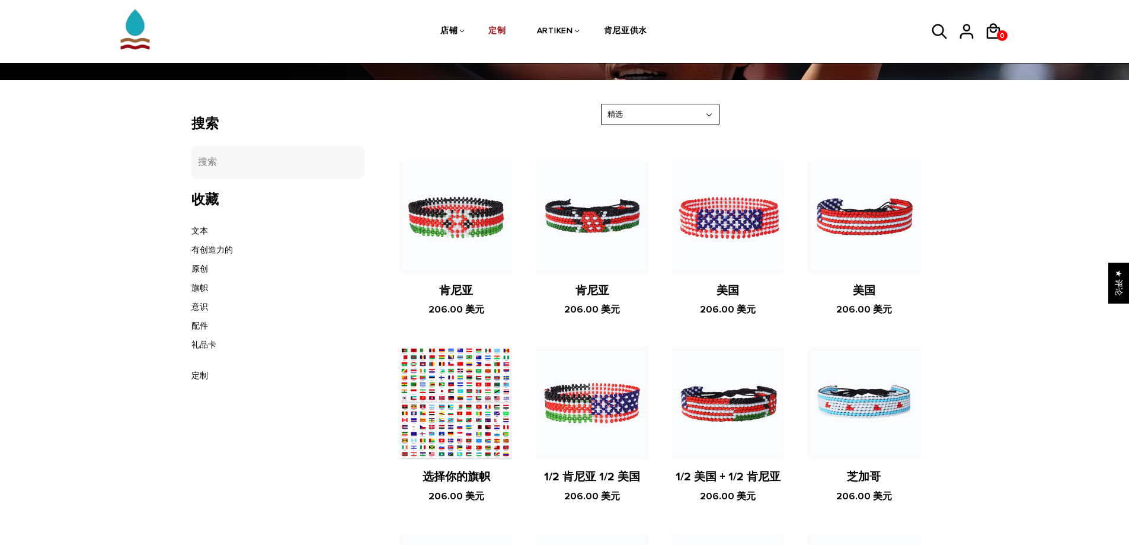
click at [208, 230] on li "文本" at bounding box center [278, 231] width 174 height 19
click at [206, 229] on font "文本" at bounding box center [199, 231] width 17 height 10
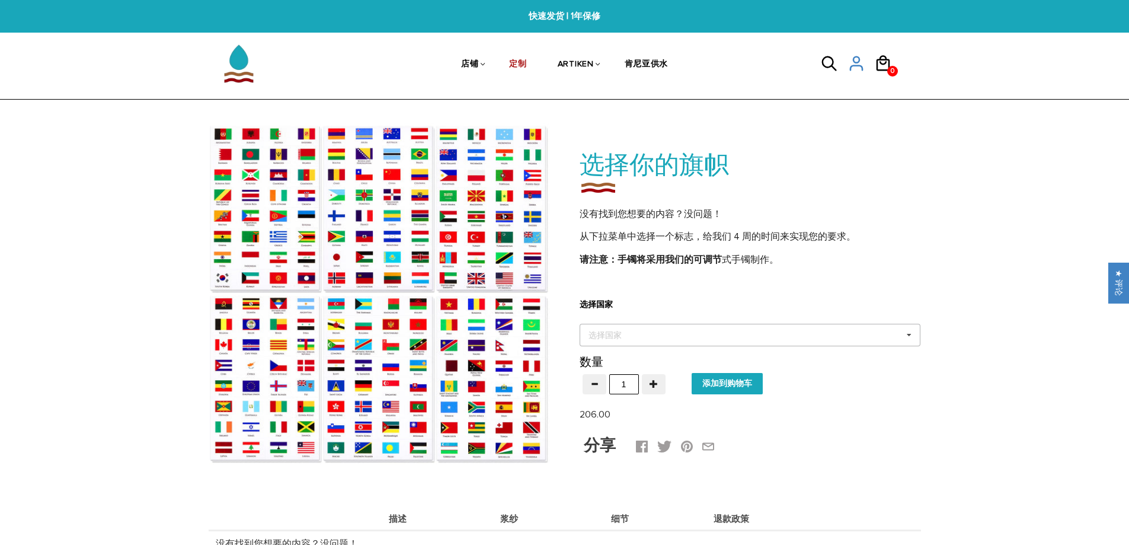
click at [796, 338] on div "选择国家 其他的 阿富汗 奥兰群岛 阿尔巴尼亚 阿尔及利亚 美属萨摩亚 安道尔 安哥拉 安圭拉 安提瓜 阿根廷 亚美尼亚 阿鲁巴 澳大利亚 奥地利 阿塞拜疆 …" at bounding box center [749, 335] width 341 height 23
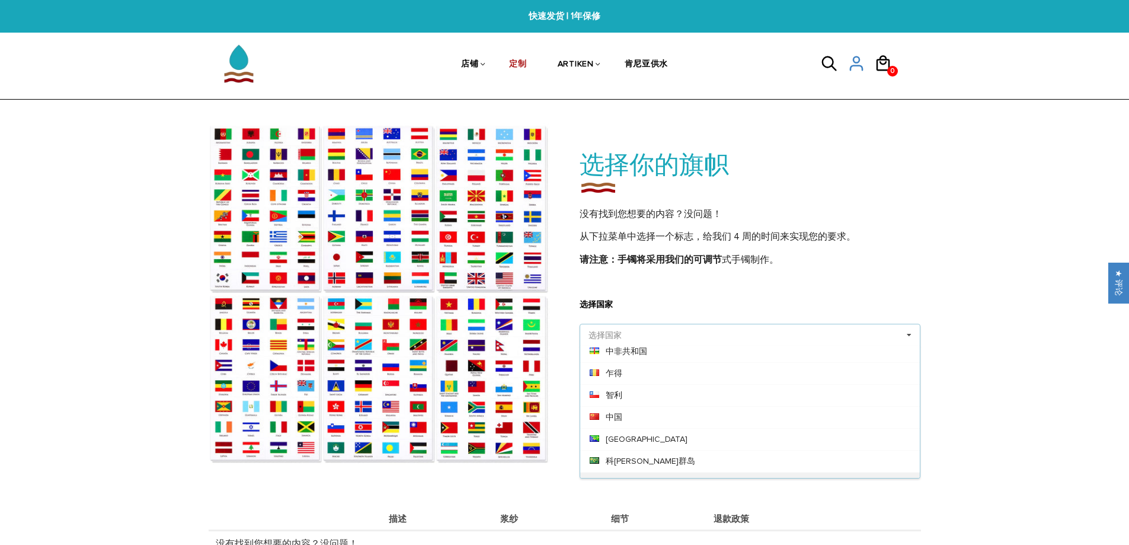
scroll to position [1007, 0]
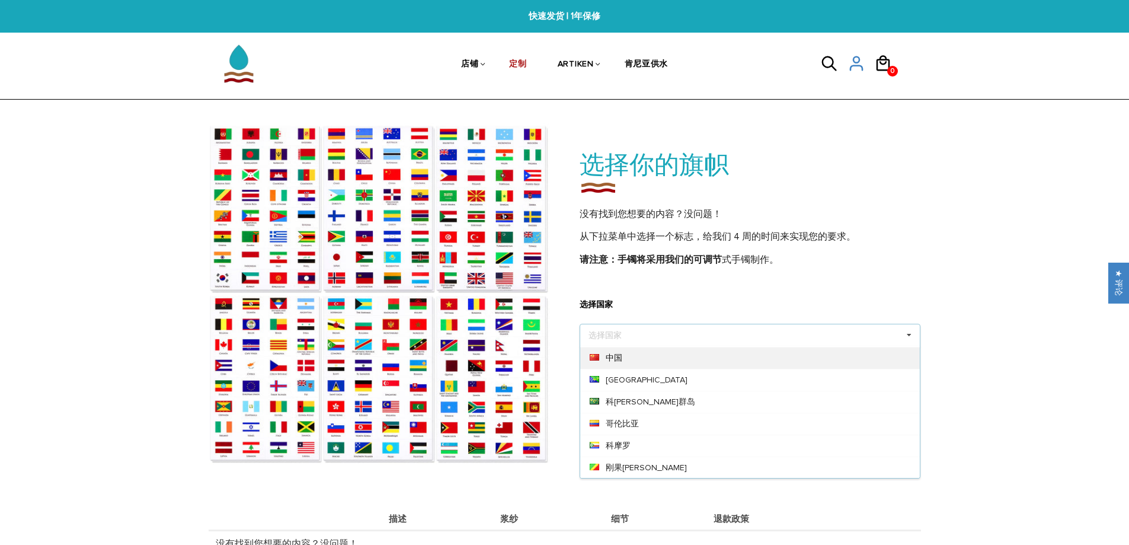
click at [628, 348] on div "中国" at bounding box center [750, 358] width 340 height 22
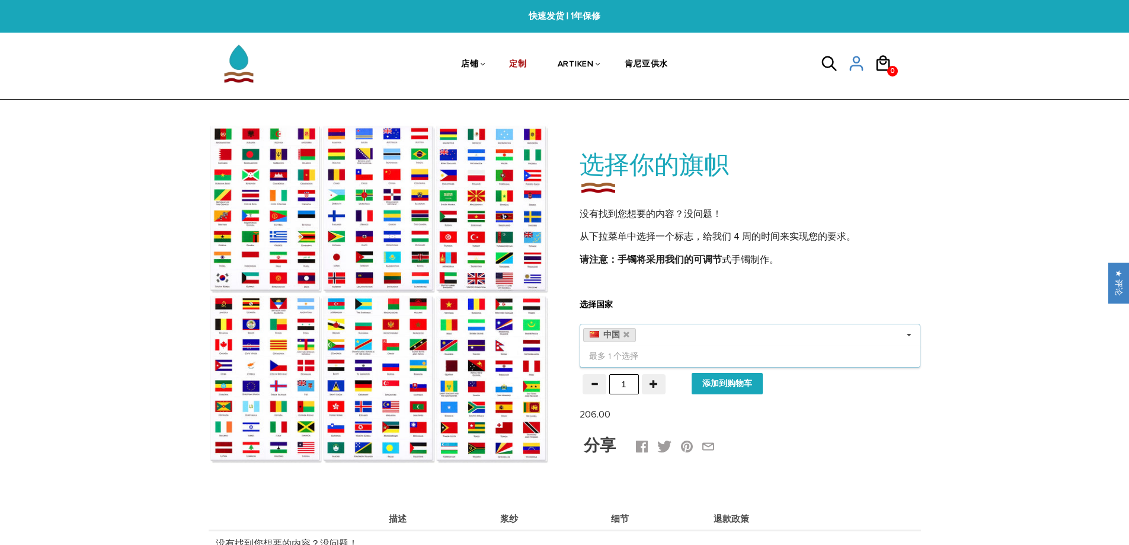
click at [847, 340] on div "中国 选择国家 其他的 阿富汗 奥兰群岛 阿尔巴尼亚 阿尔及利亚 美属萨摩亚 安道尔 安哥拉 安圭拉 安提瓜 阿根廷 亚美尼亚 阿鲁巴 澳大利亚 奥地利 阿塞…" at bounding box center [749, 335] width 341 height 23
click at [835, 361] on div "最多 1 个选择" at bounding box center [749, 355] width 341 height 21
click at [512, 408] on img at bounding box center [379, 293] width 341 height 341
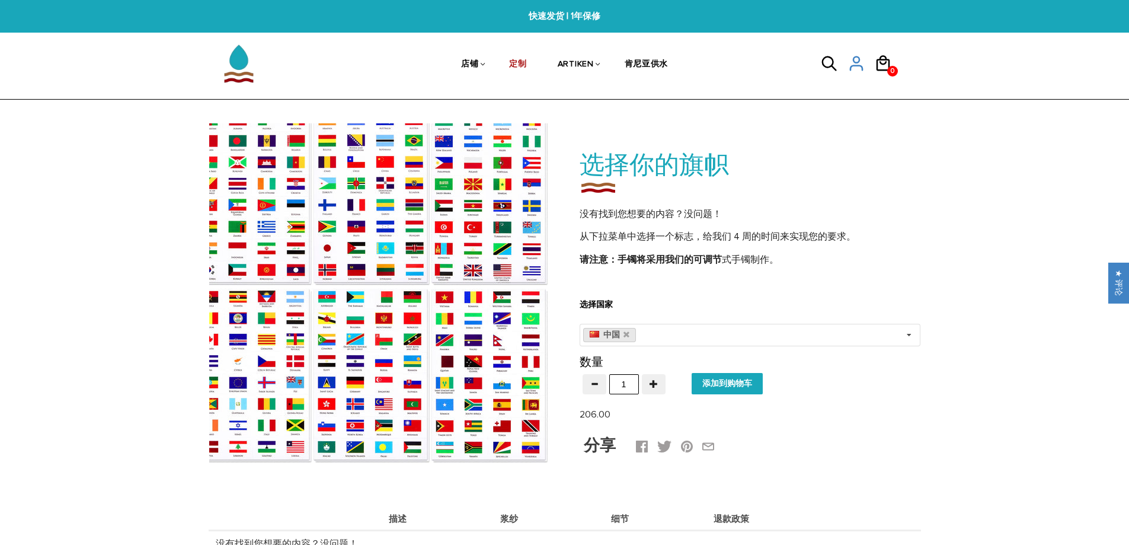
click at [537, 413] on div at bounding box center [379, 293] width 341 height 341
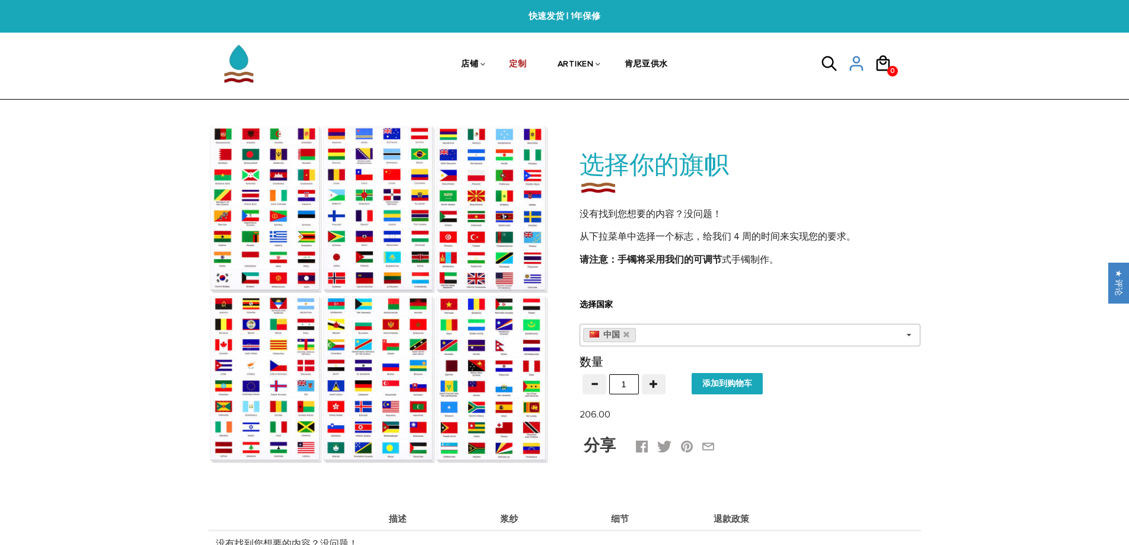
click at [902, 338] on icon at bounding box center [909, 335] width 18 height 22
click at [606, 358] on font "最多 1 个选择" at bounding box center [613, 356] width 49 height 10
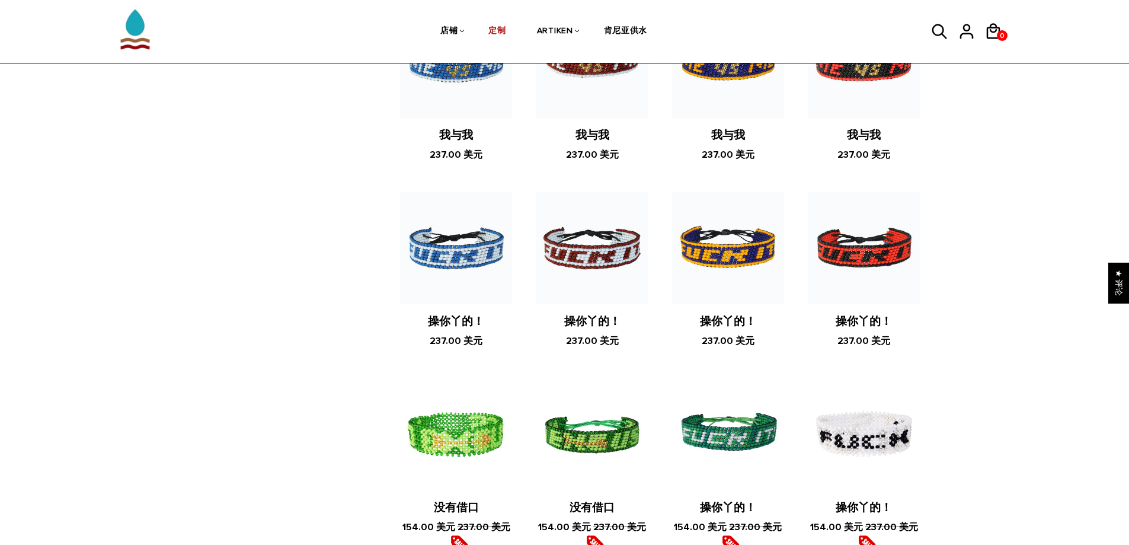
scroll to position [1185, 0]
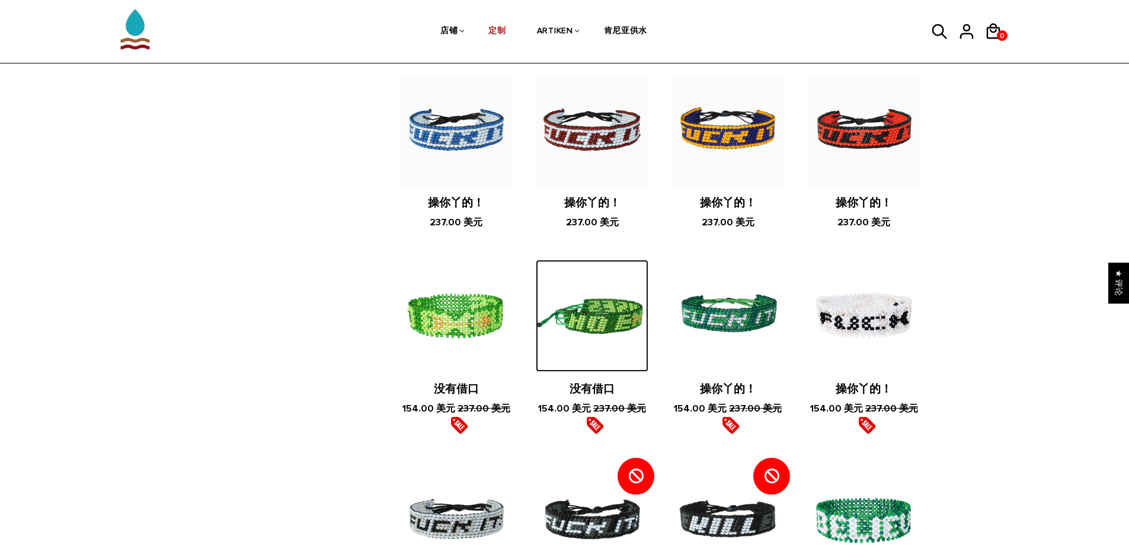
click at [602, 333] on img at bounding box center [592, 316] width 112 height 112
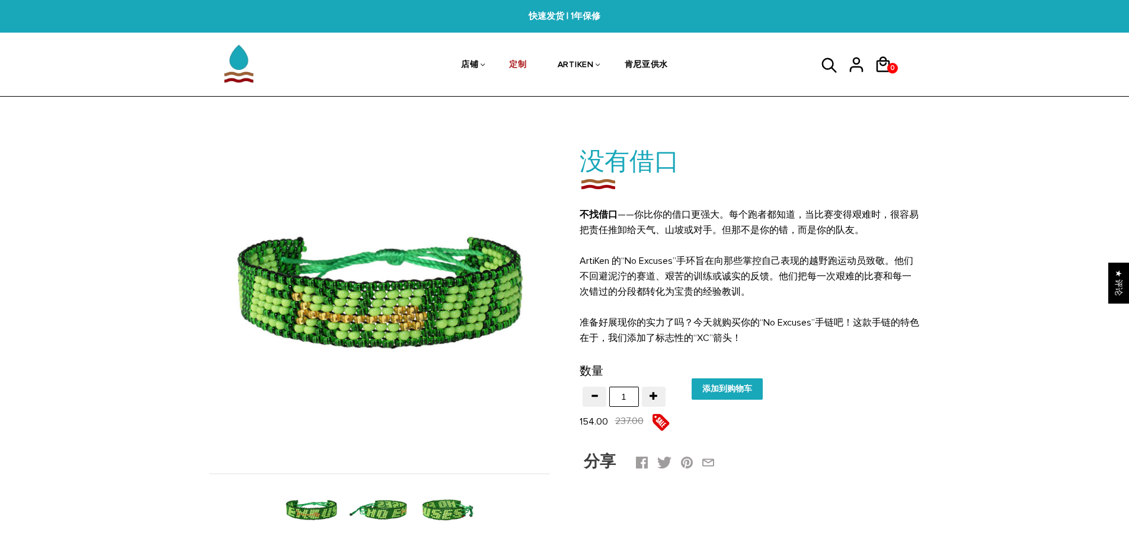
click at [705, 390] on input "添加到购物车" at bounding box center [726, 388] width 71 height 21
type input "Add to cart"
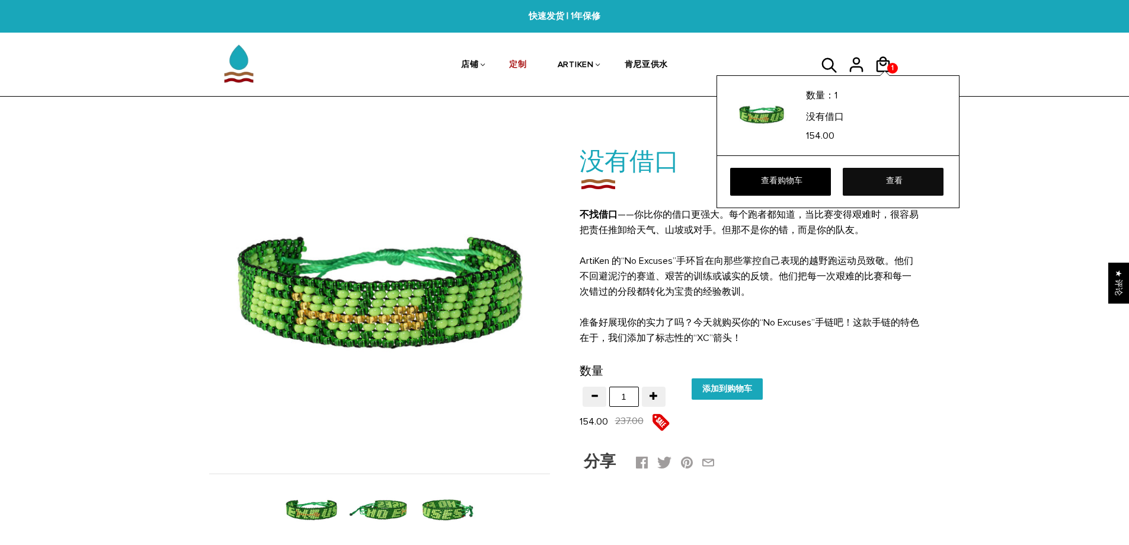
click at [876, 184] on link "查看" at bounding box center [893, 181] width 101 height 27
click at [796, 184] on font "查看购物车" at bounding box center [781, 180] width 41 height 9
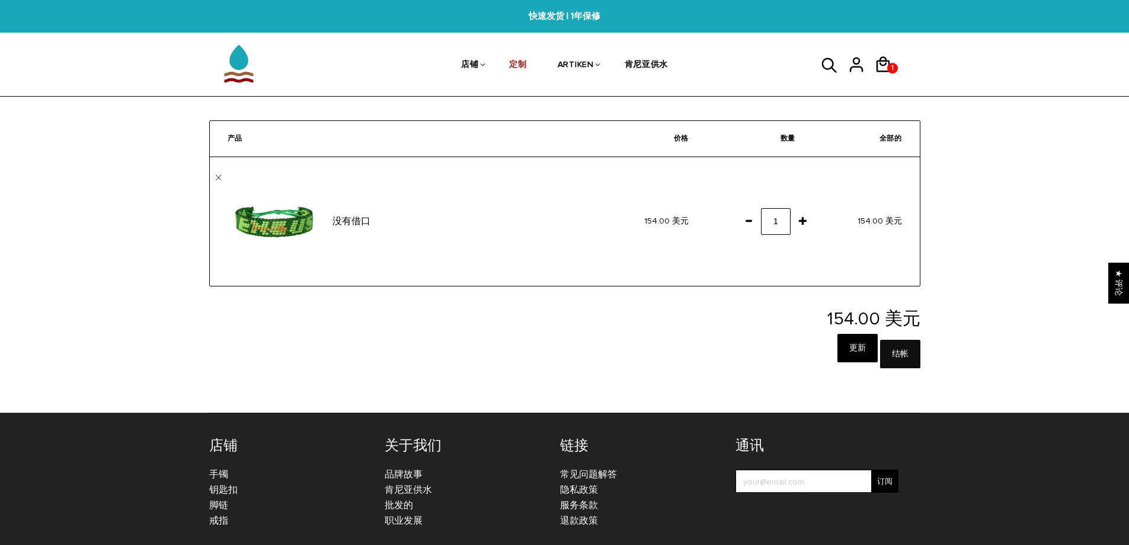
click at [909, 356] on input "结帐" at bounding box center [900, 354] width 40 height 28
